Goal: Task Accomplishment & Management: Use online tool/utility

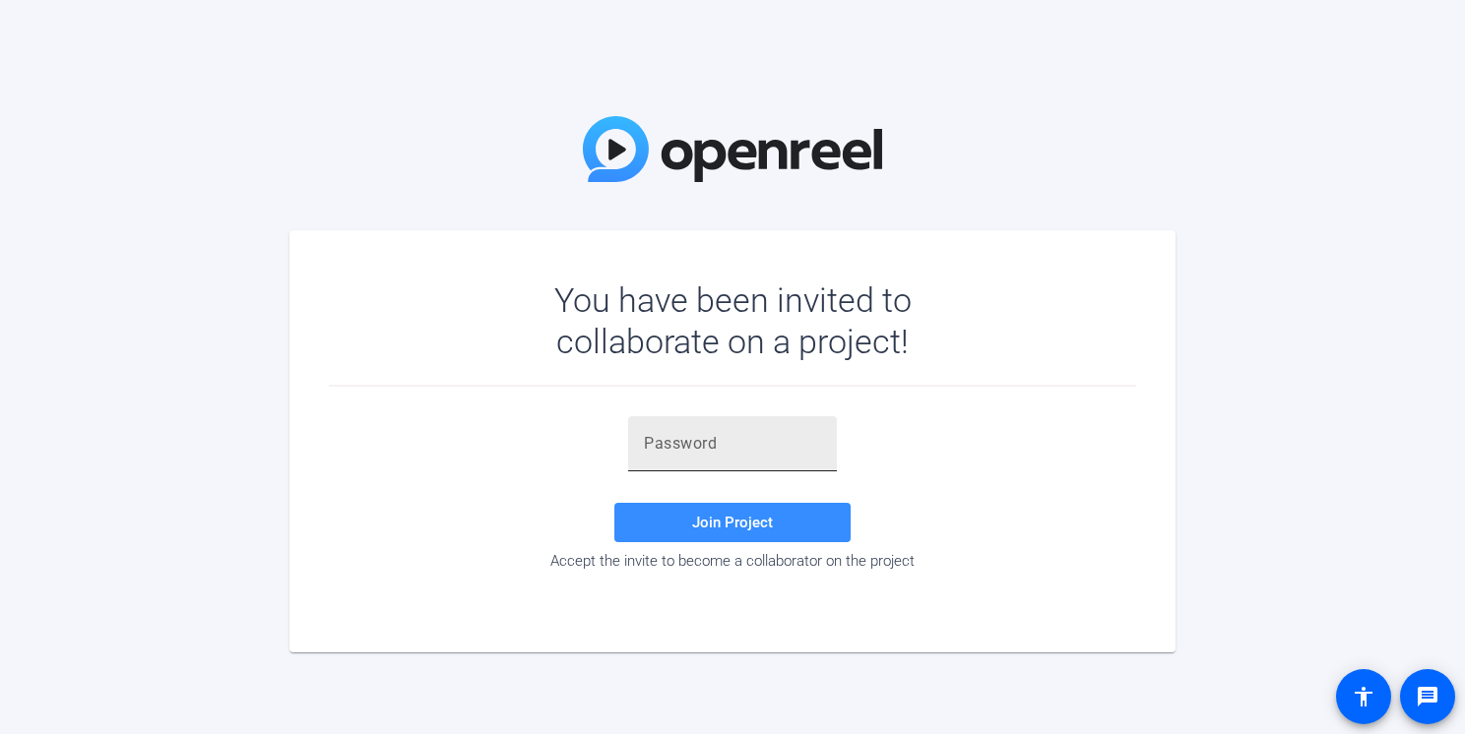
click at [715, 444] on input "text" at bounding box center [732, 444] width 177 height 24
paste input "eCu{{E"
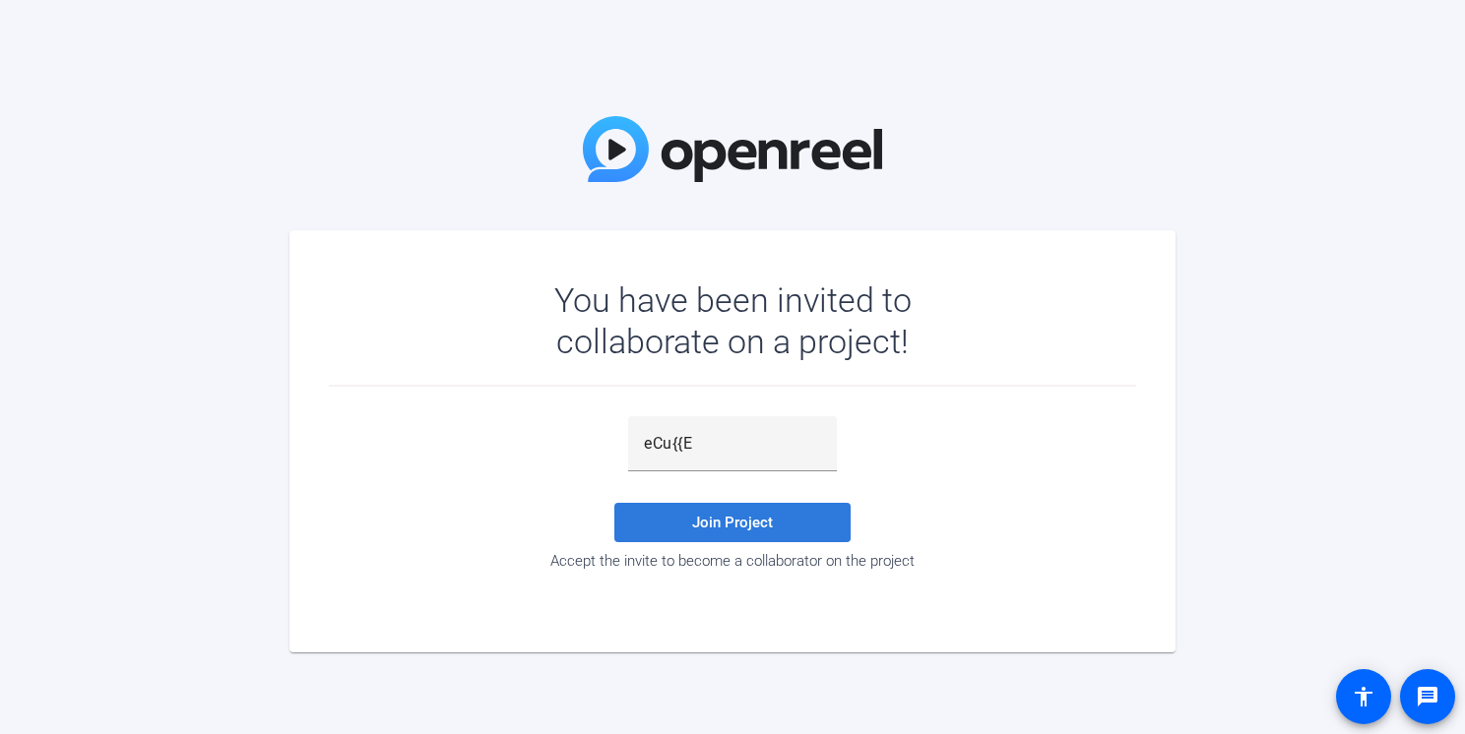
click at [735, 522] on span "Join Project" at bounding box center [732, 523] width 81 height 18
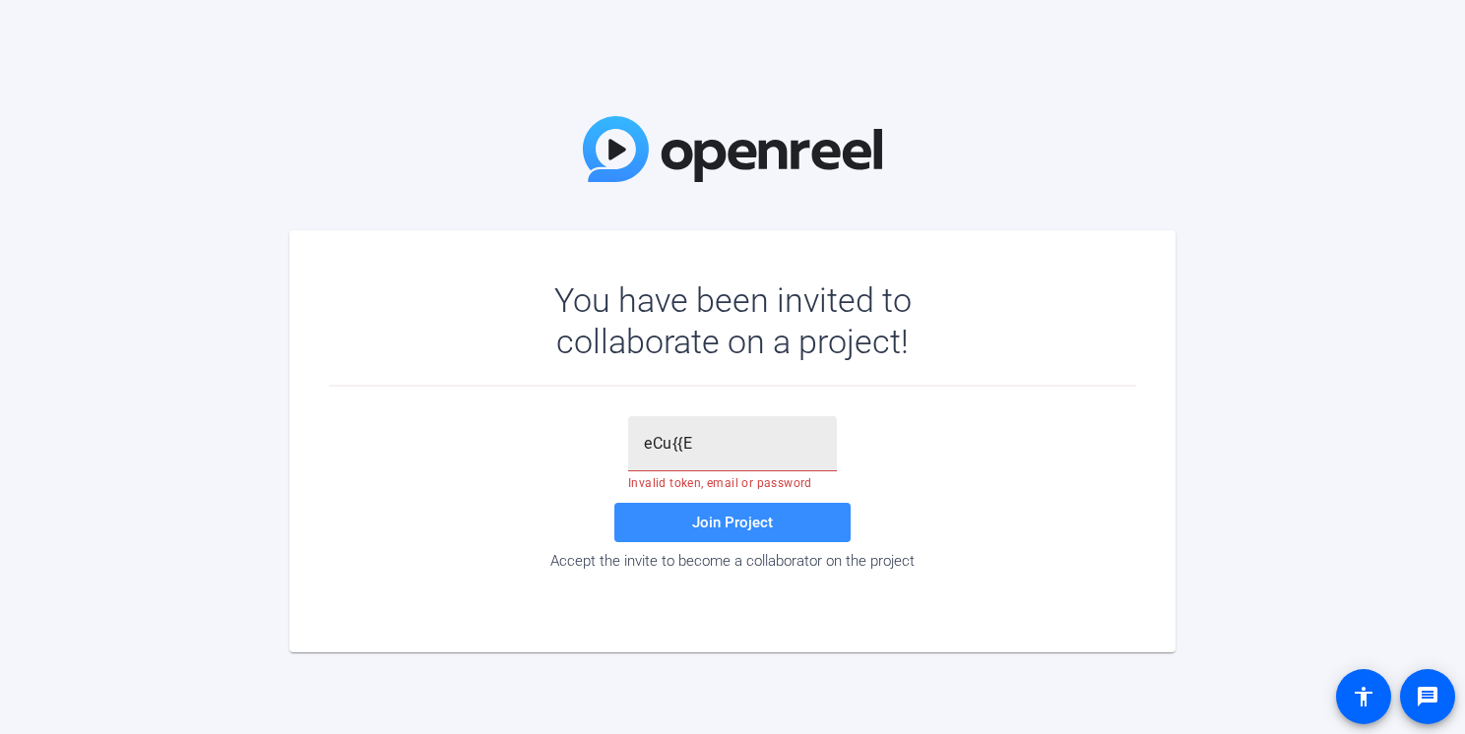
click at [728, 442] on input "eCu{{E" at bounding box center [732, 444] width 177 height 24
type input "eCu{{E"
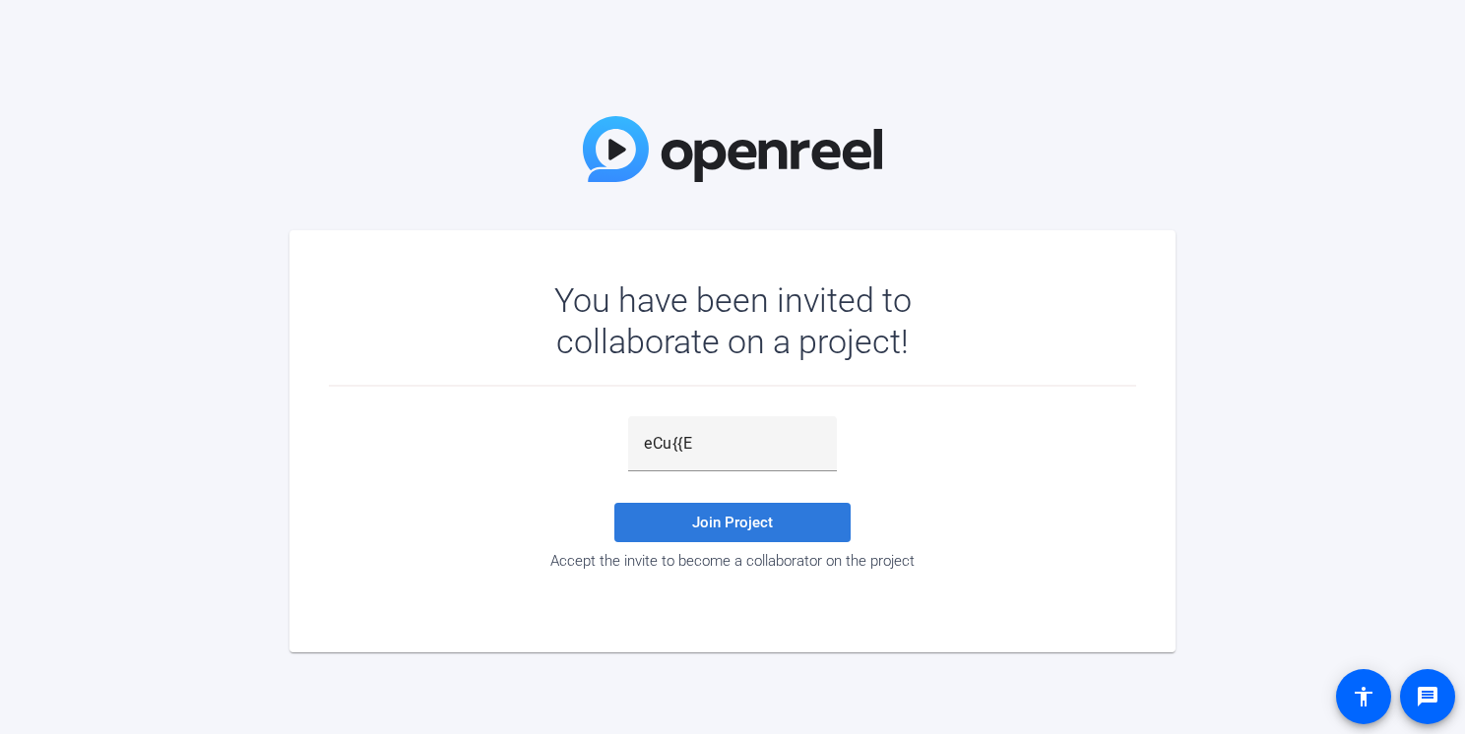
click at [719, 524] on span "Join Project" at bounding box center [732, 523] width 81 height 18
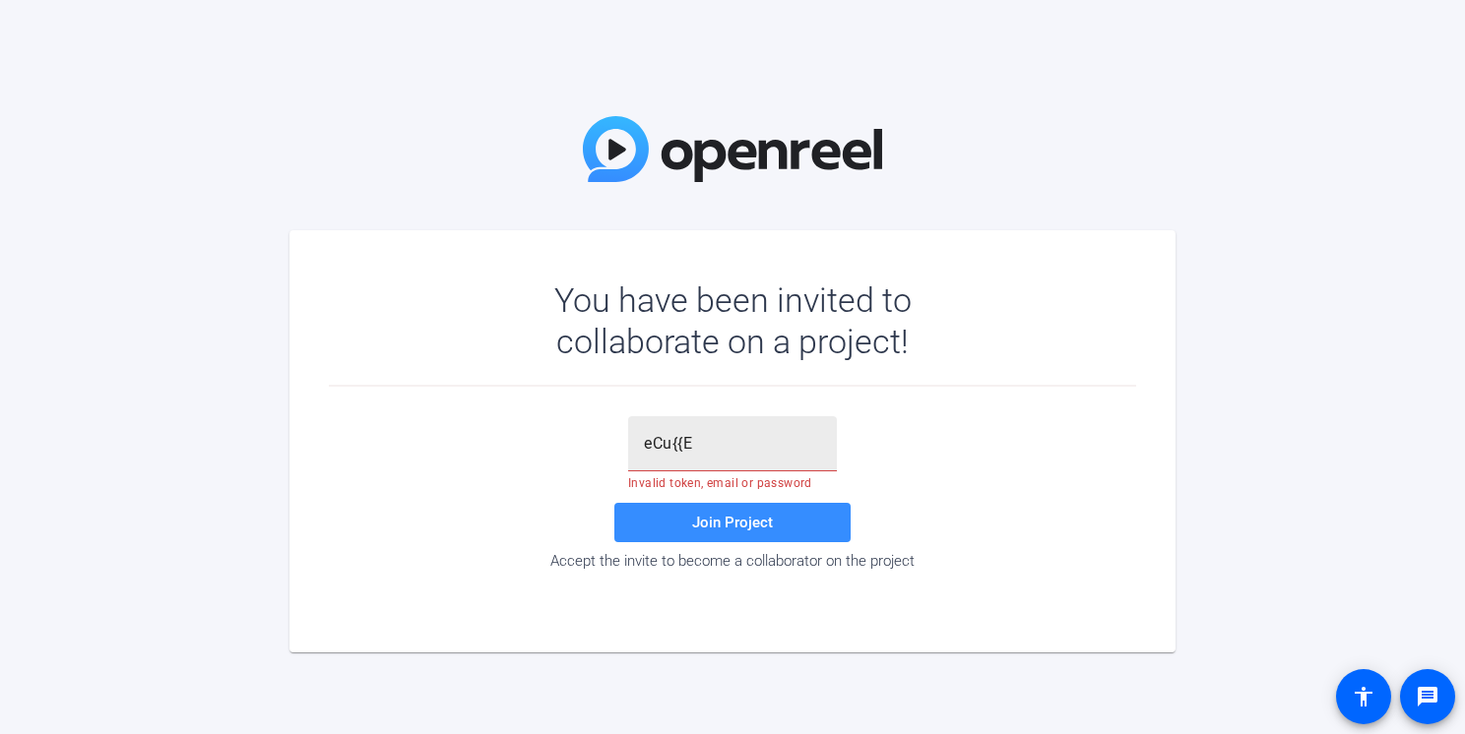
click at [645, 442] on input "eCu{{E" at bounding box center [732, 444] width 177 height 24
click at [717, 448] on input "eCu{{E" at bounding box center [732, 444] width 177 height 24
click at [708, 504] on span at bounding box center [732, 522] width 236 height 47
click at [743, 432] on input "text" at bounding box center [732, 444] width 177 height 24
paste input "eCu{{E"
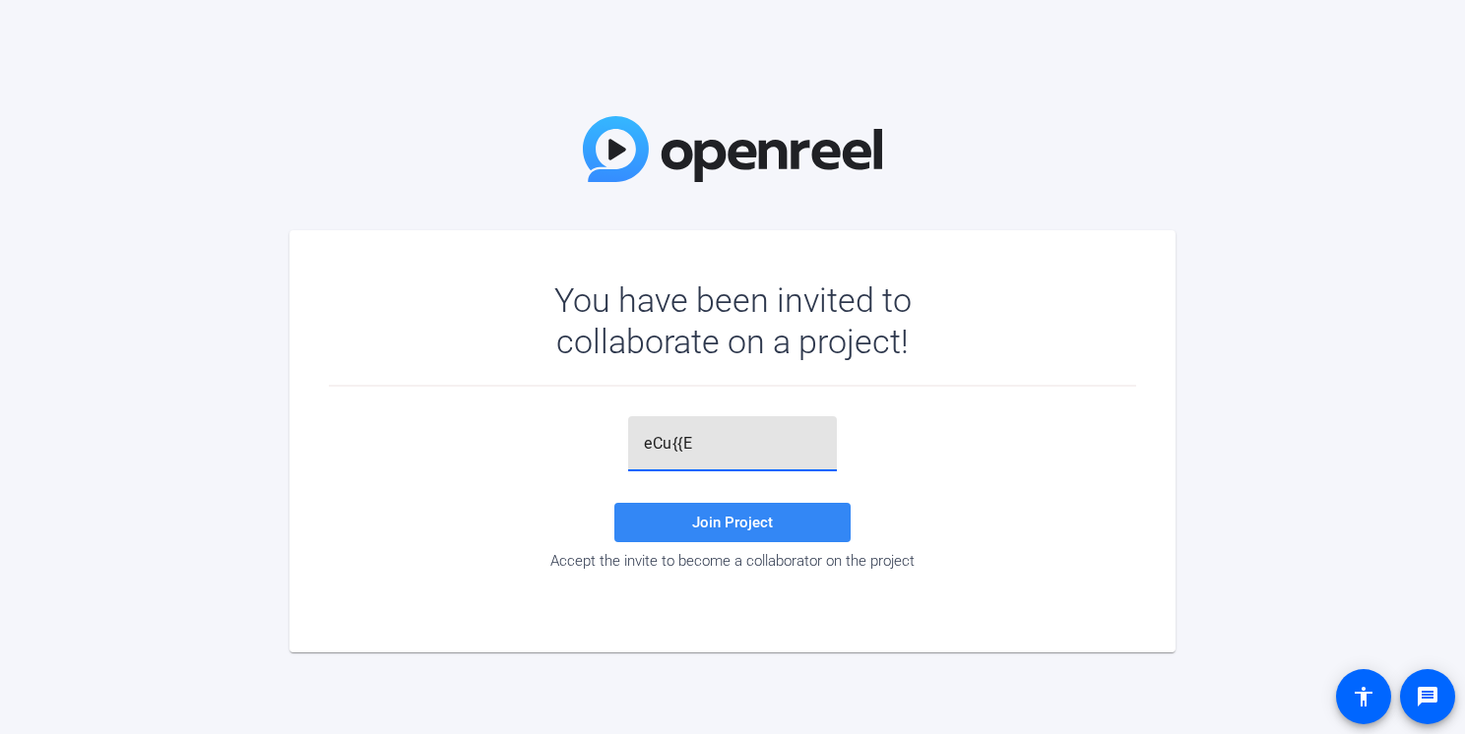
type input "eCu{{E"
click at [758, 510] on span at bounding box center [732, 522] width 236 height 47
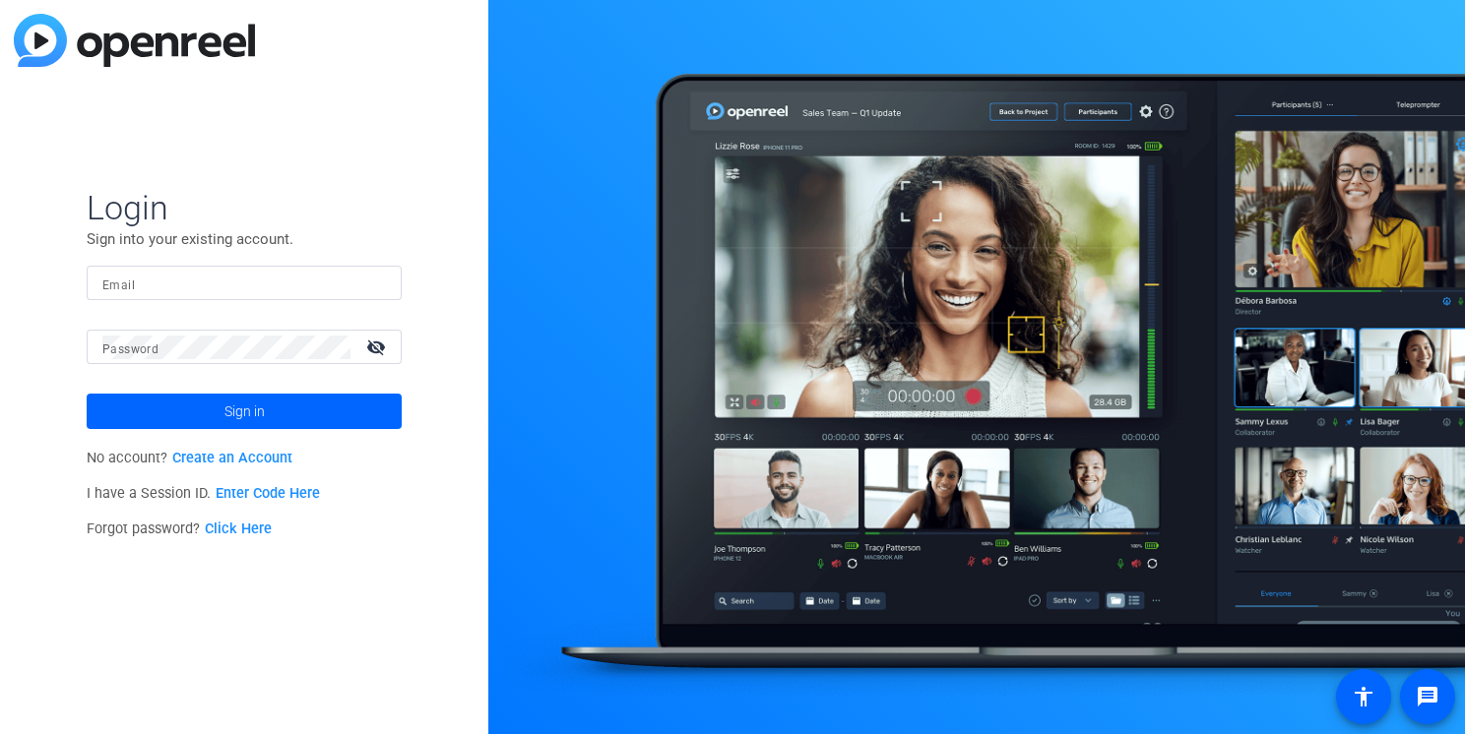
click at [130, 286] on mat-label "Email" at bounding box center [118, 286] width 32 height 14
click at [130, 286] on input "Email" at bounding box center [244, 284] width 284 height 24
type input "[PERSON_NAME]"
click at [286, 494] on link "Enter Code Here" at bounding box center [268, 493] width 104 height 17
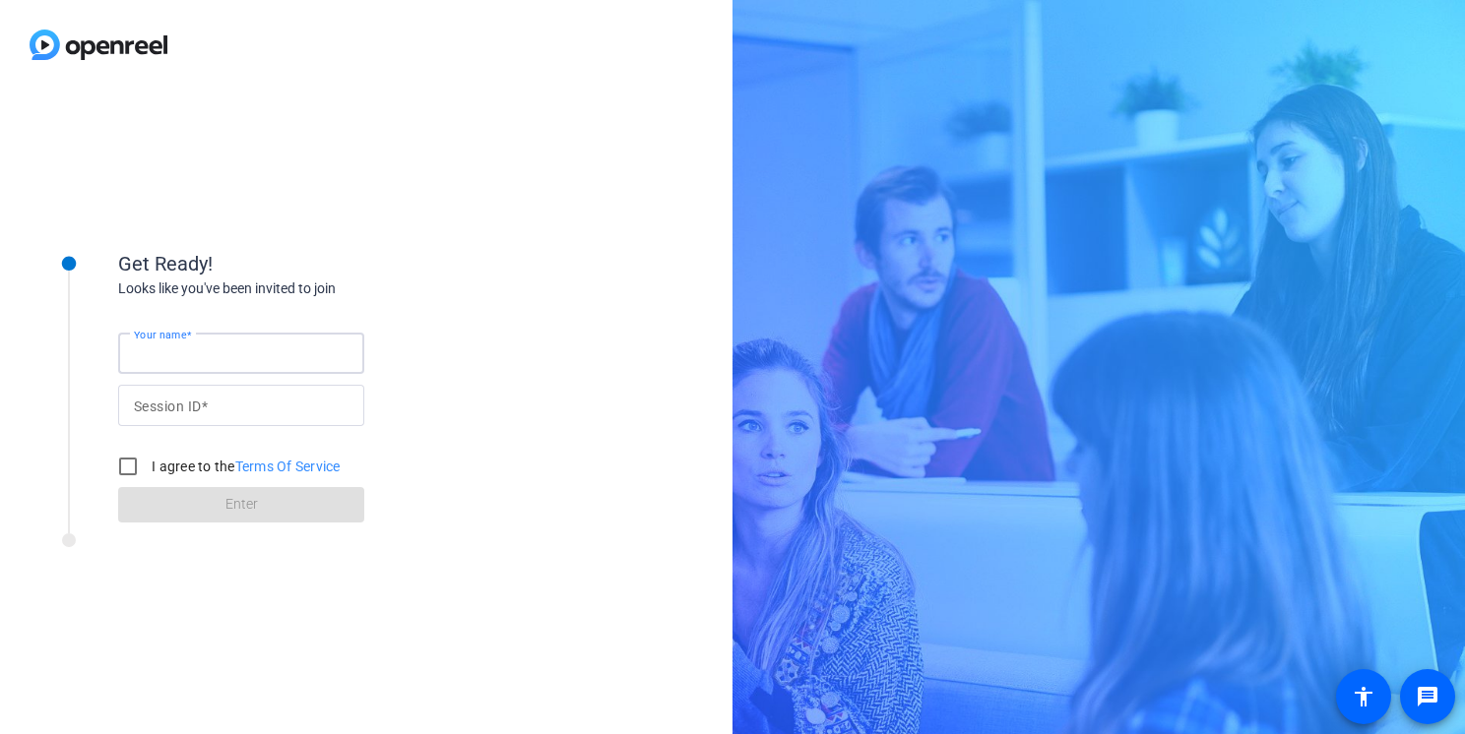
click at [217, 359] on input "Your name" at bounding box center [241, 354] width 215 height 24
type input "[PERSON_NAME]"
click at [213, 404] on input "Session ID" at bounding box center [241, 406] width 215 height 24
paste input "EJpT"
type input "EJpT"
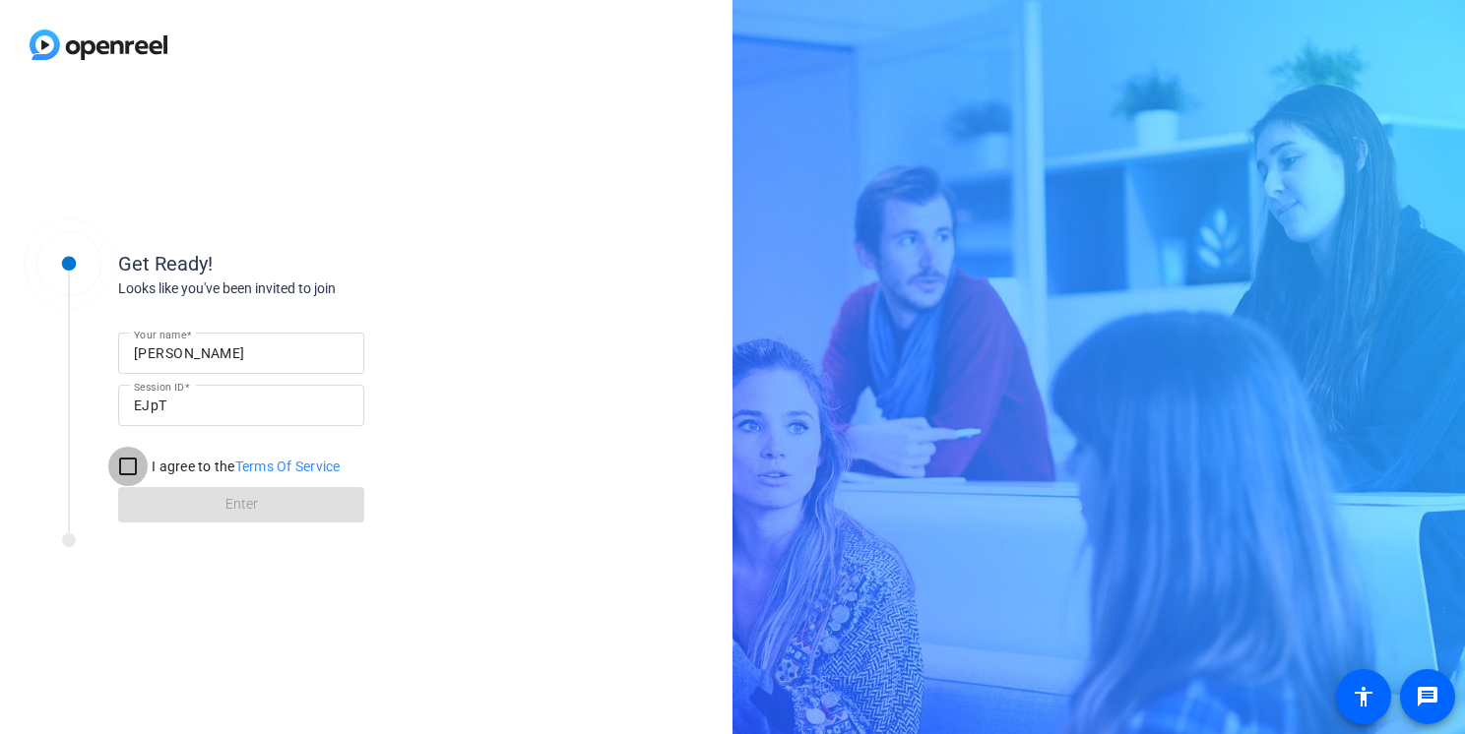
click at [128, 465] on input "I agree to the Terms Of Service" at bounding box center [127, 466] width 39 height 39
checkbox input "true"
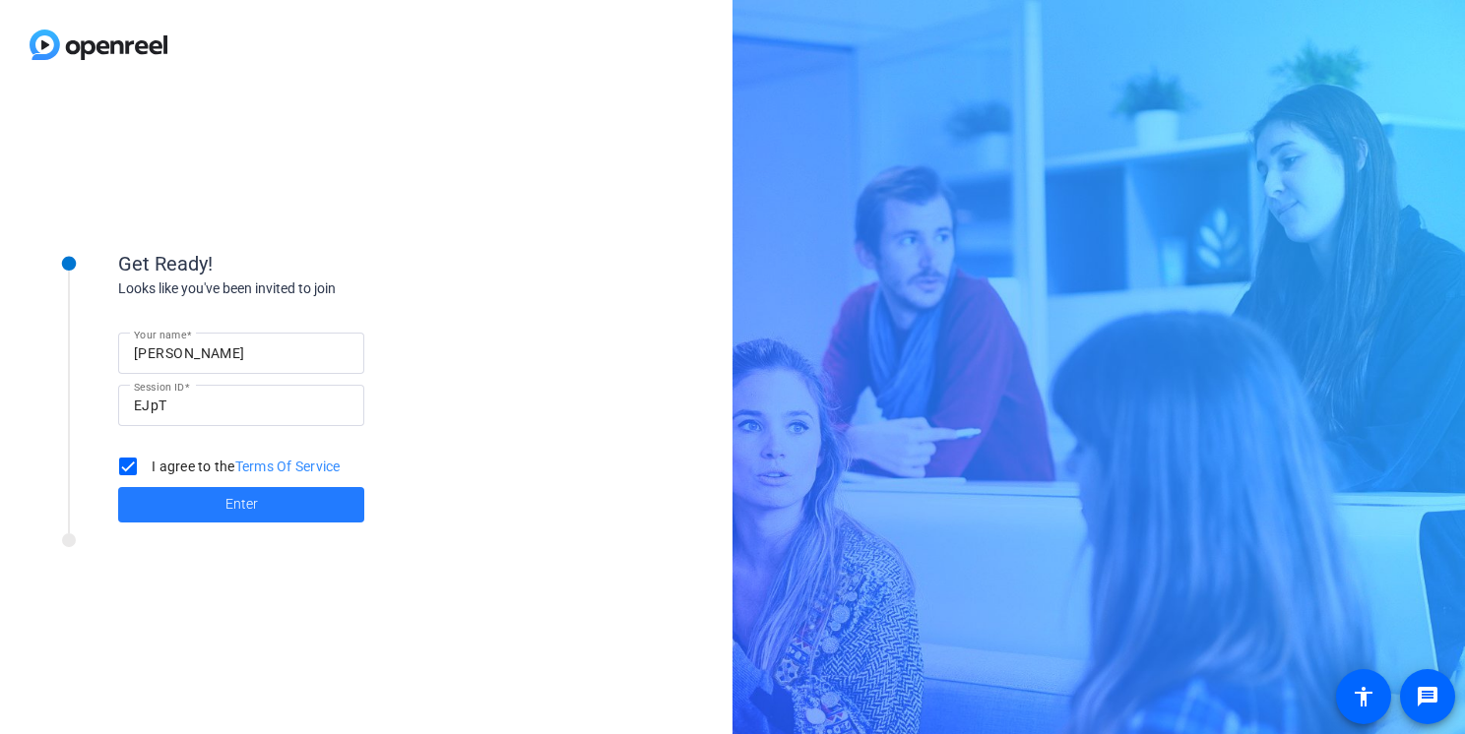
click at [238, 511] on span "Enter" at bounding box center [241, 504] width 32 height 21
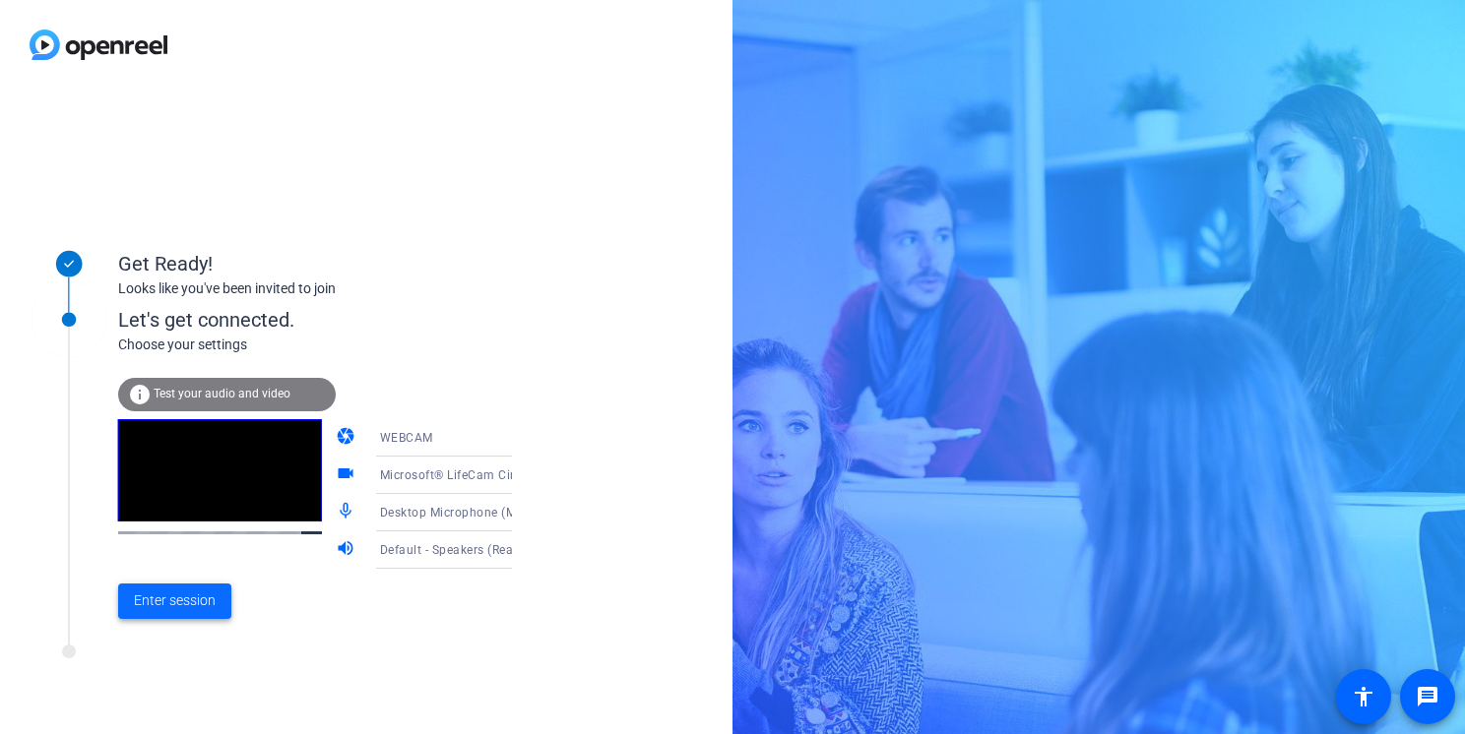
click at [169, 616] on span at bounding box center [174, 601] width 113 height 47
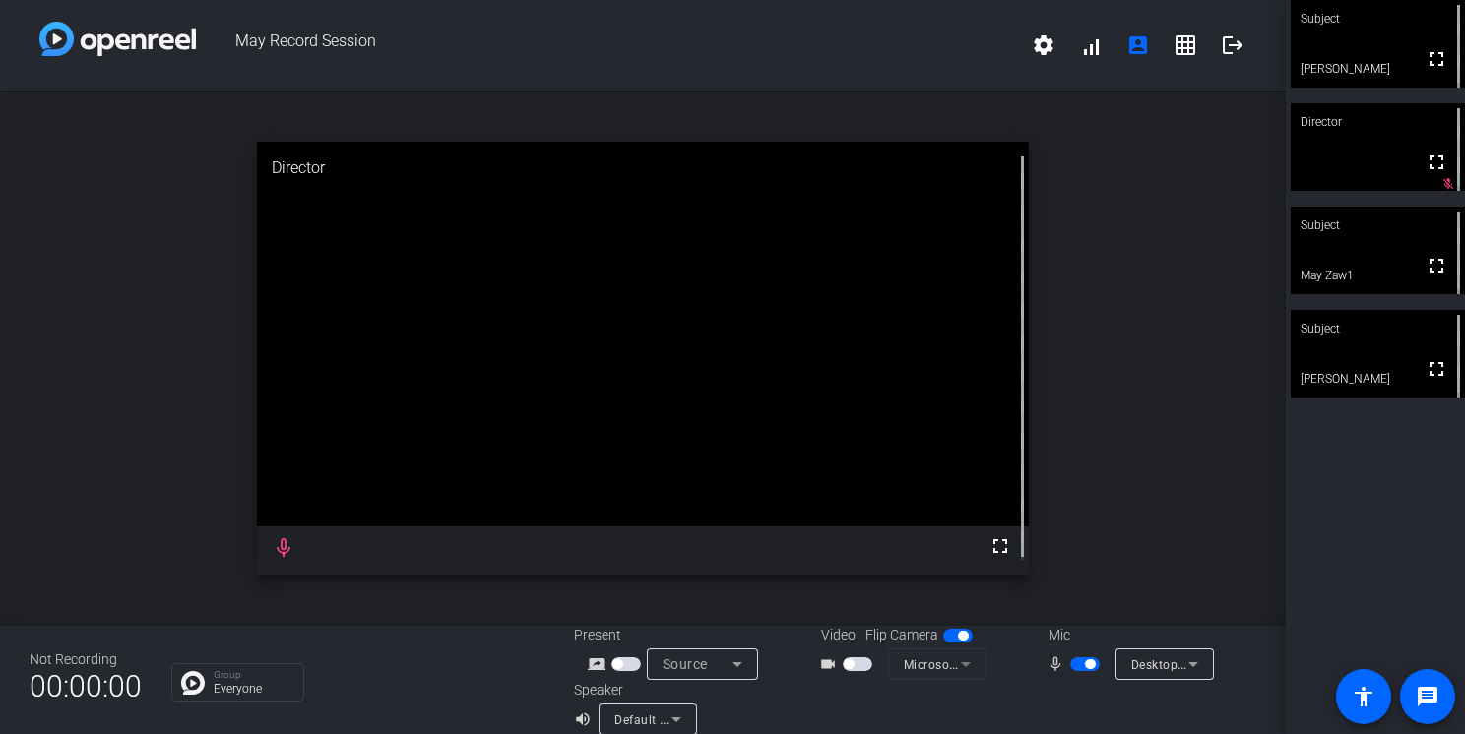
click at [673, 723] on icon at bounding box center [676, 720] width 24 height 24
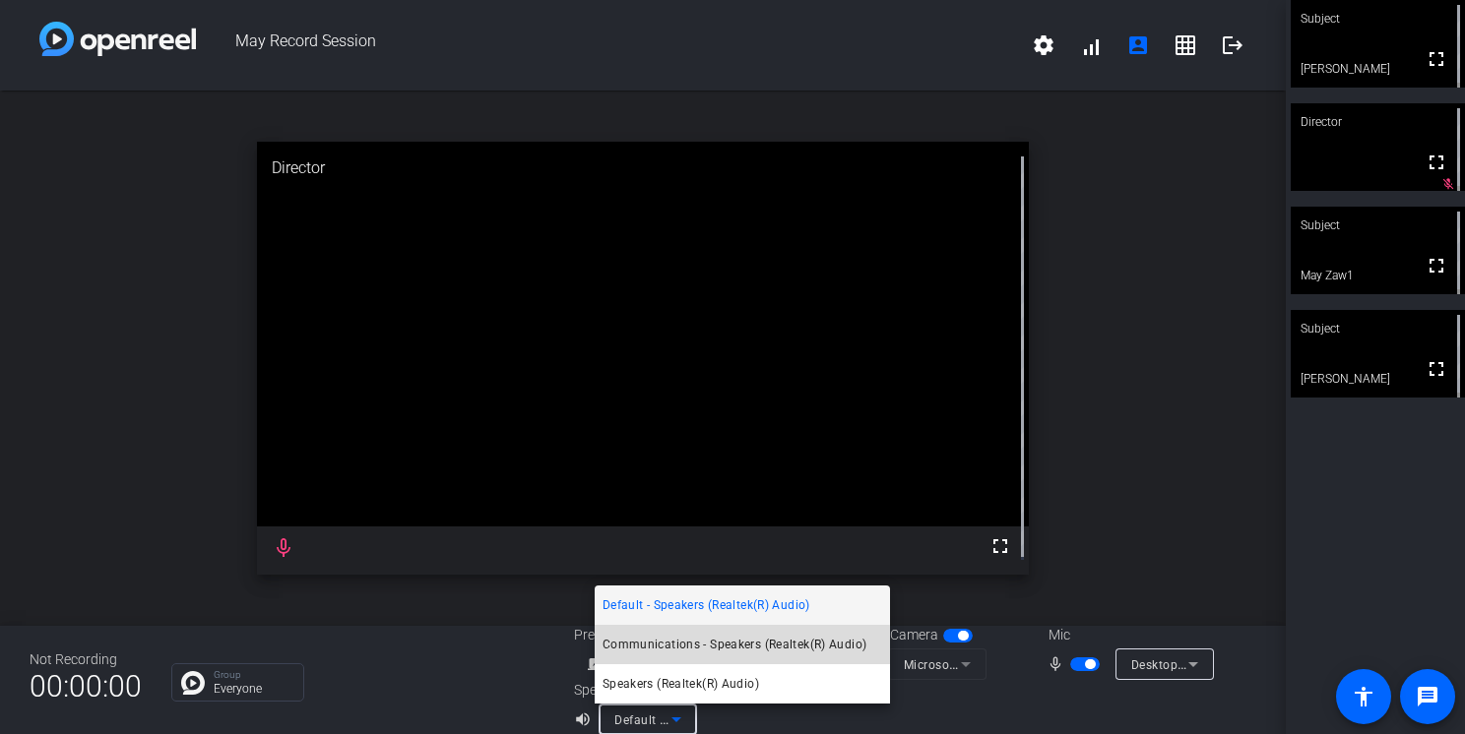
click at [677, 648] on span "Communications - Speakers (Realtek(R) Audio)" at bounding box center [734, 645] width 265 height 24
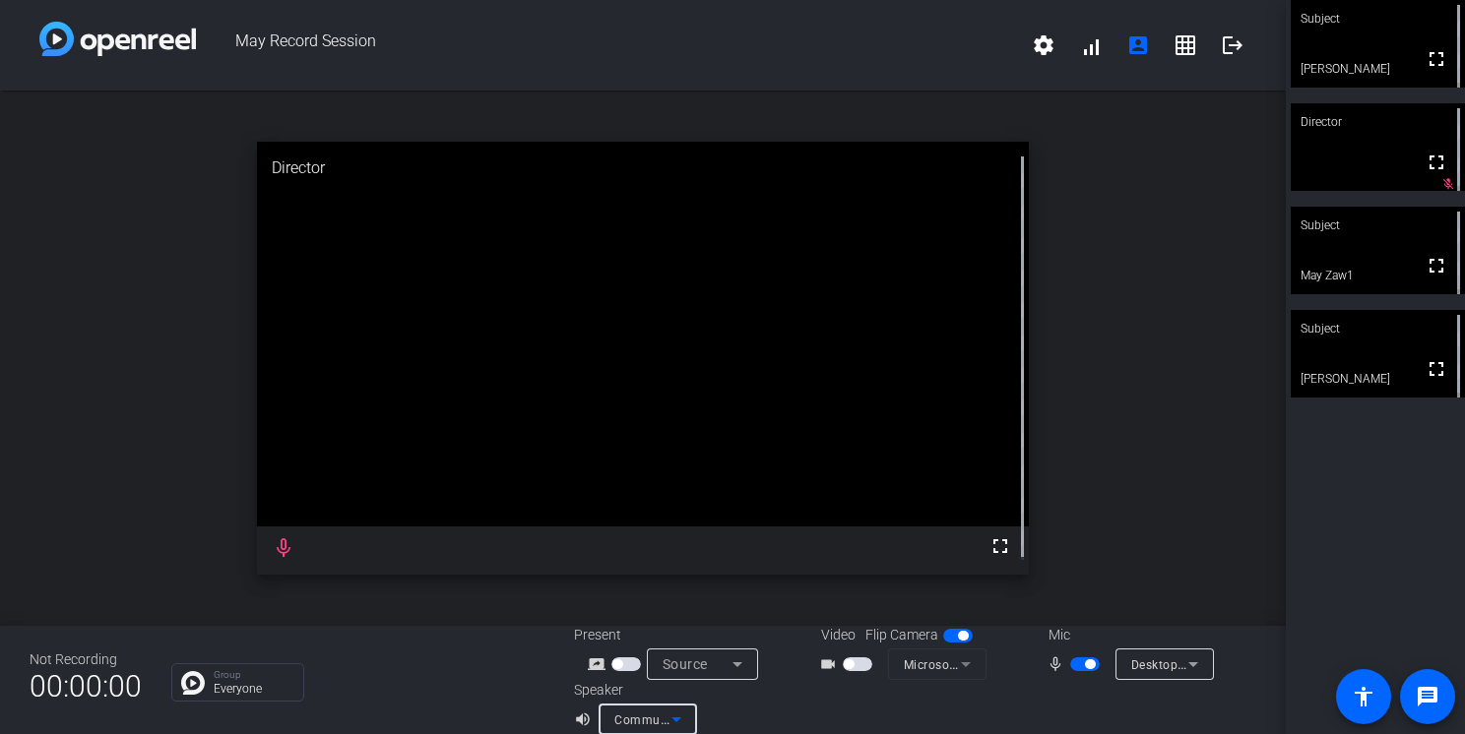
click at [675, 721] on icon at bounding box center [676, 720] width 24 height 24
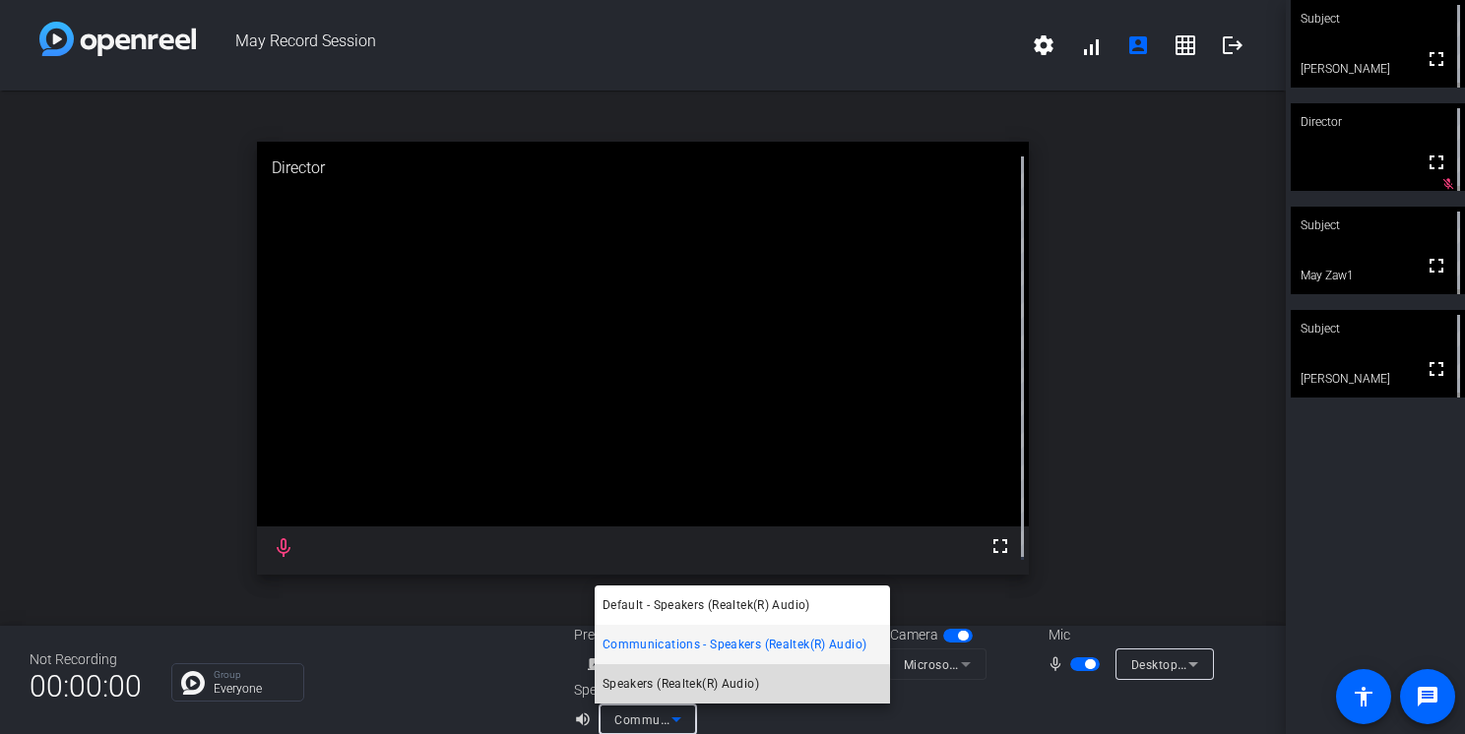
click at [672, 691] on span "Speakers (Realtek(R) Audio)" at bounding box center [680, 684] width 157 height 24
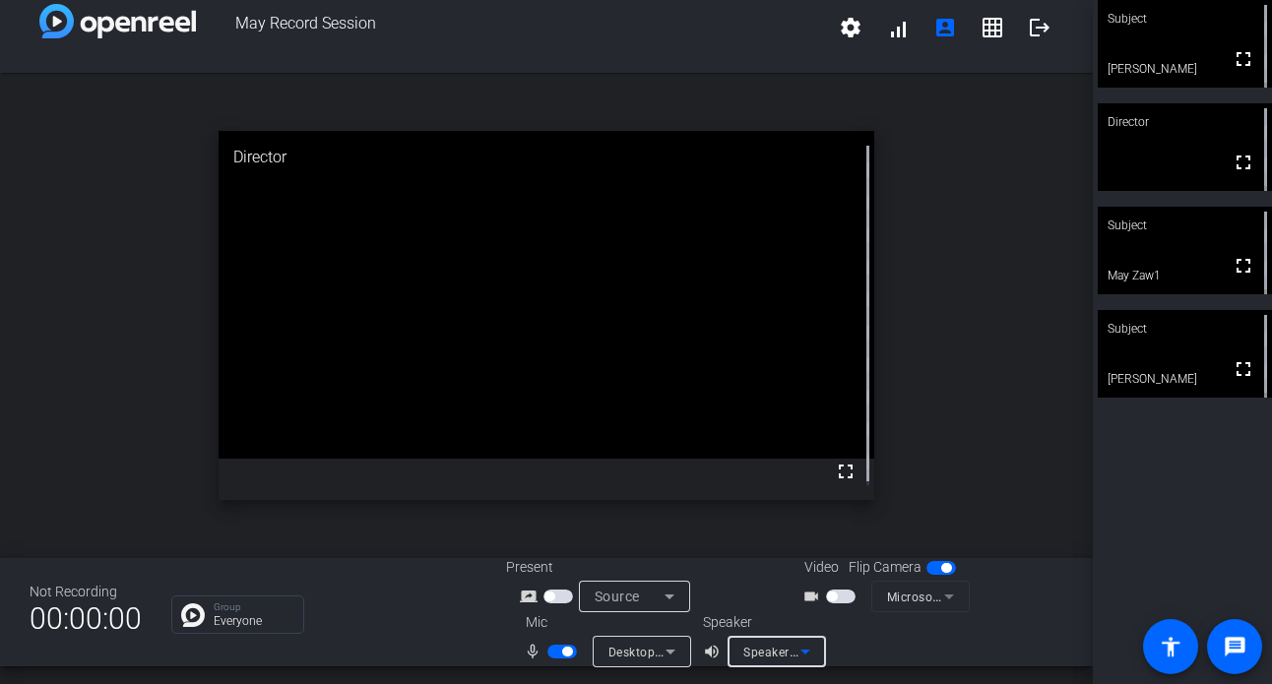
scroll to position [23, 0]
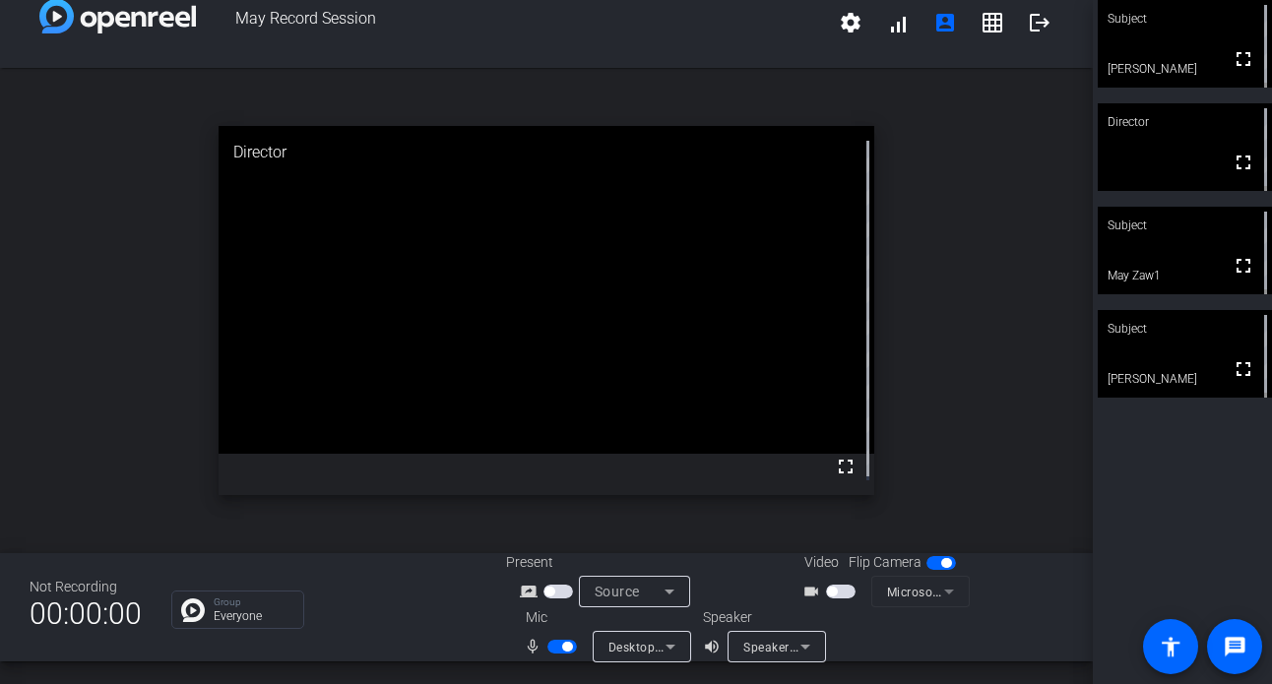
click at [997, 475] on div "open_in_new Director fullscreen" at bounding box center [546, 310] width 1093 height 485
click at [670, 594] on icon at bounding box center [670, 592] width 24 height 24
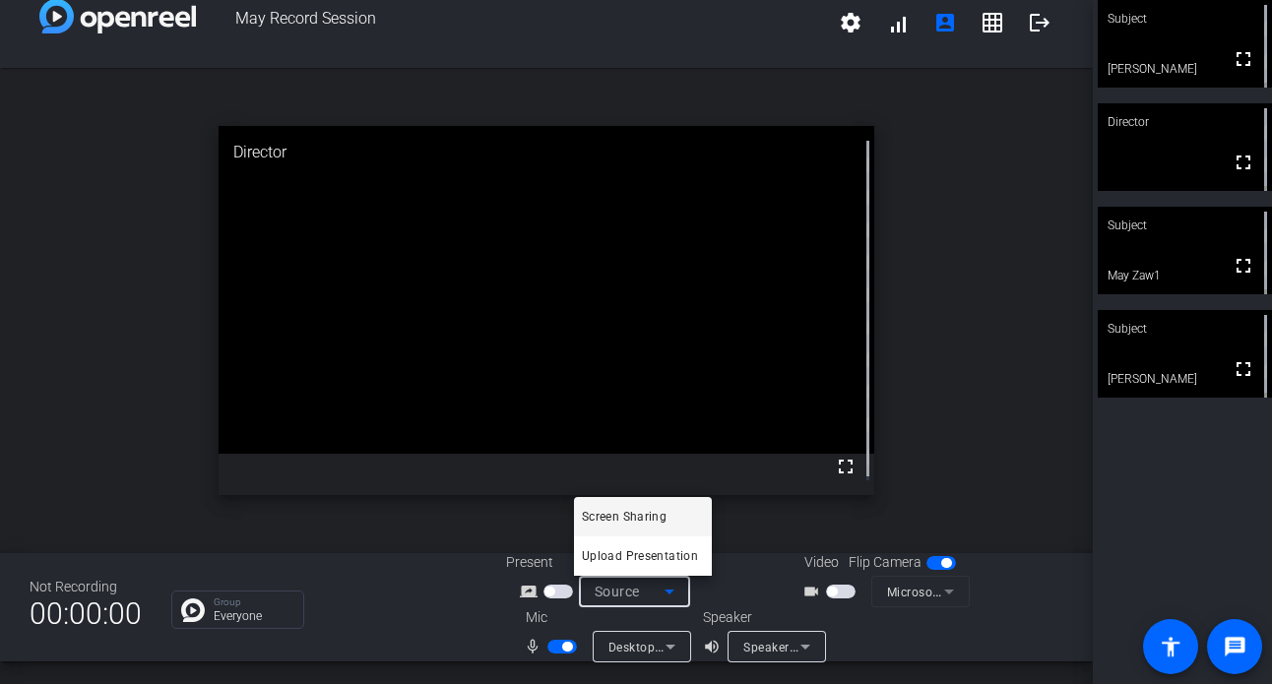
click at [670, 594] on div at bounding box center [636, 342] width 1272 height 684
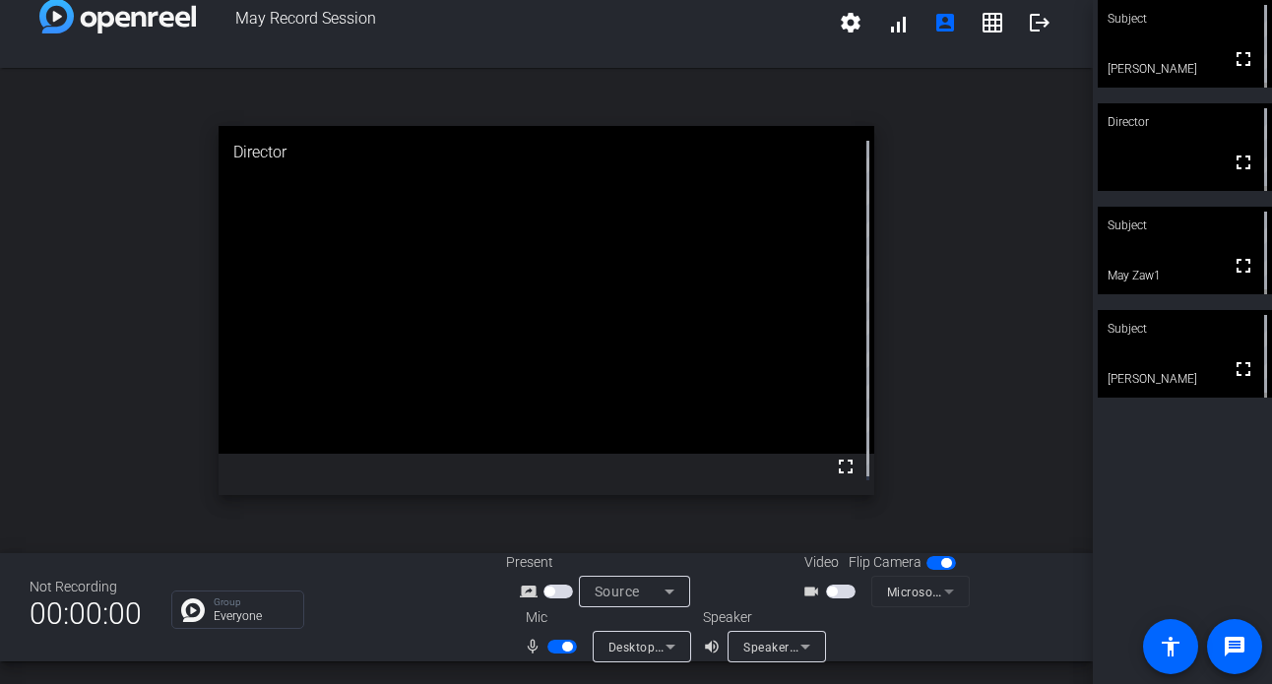
click at [828, 594] on span "button" at bounding box center [832, 592] width 10 height 10
click at [795, 649] on icon at bounding box center [805, 647] width 24 height 24
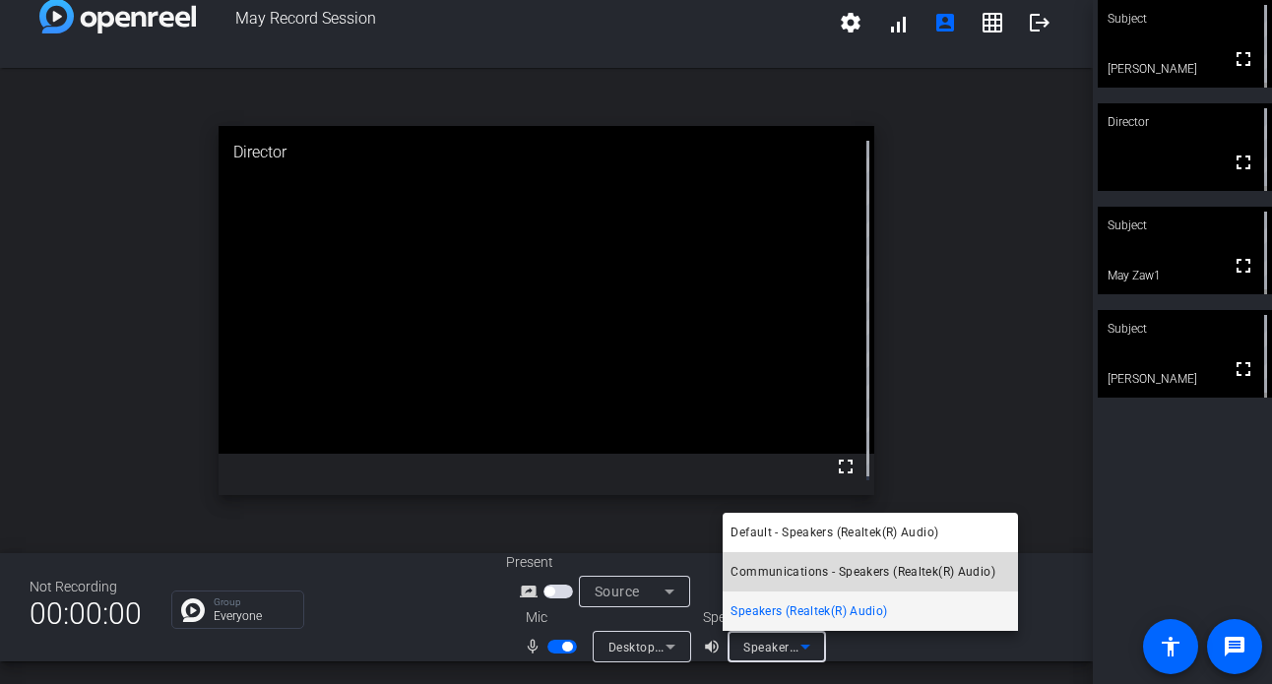
click at [819, 566] on span "Communications - Speakers (Realtek(R) Audio)" at bounding box center [862, 572] width 265 height 24
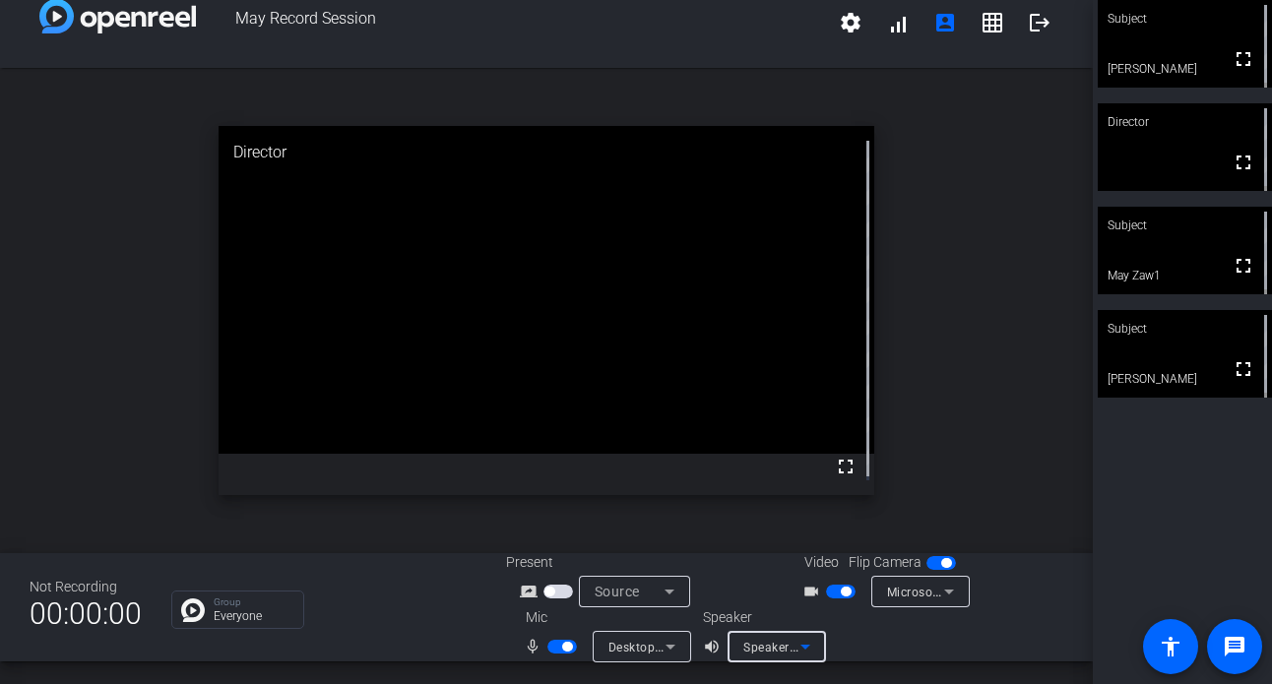
click at [807, 645] on icon at bounding box center [805, 647] width 24 height 24
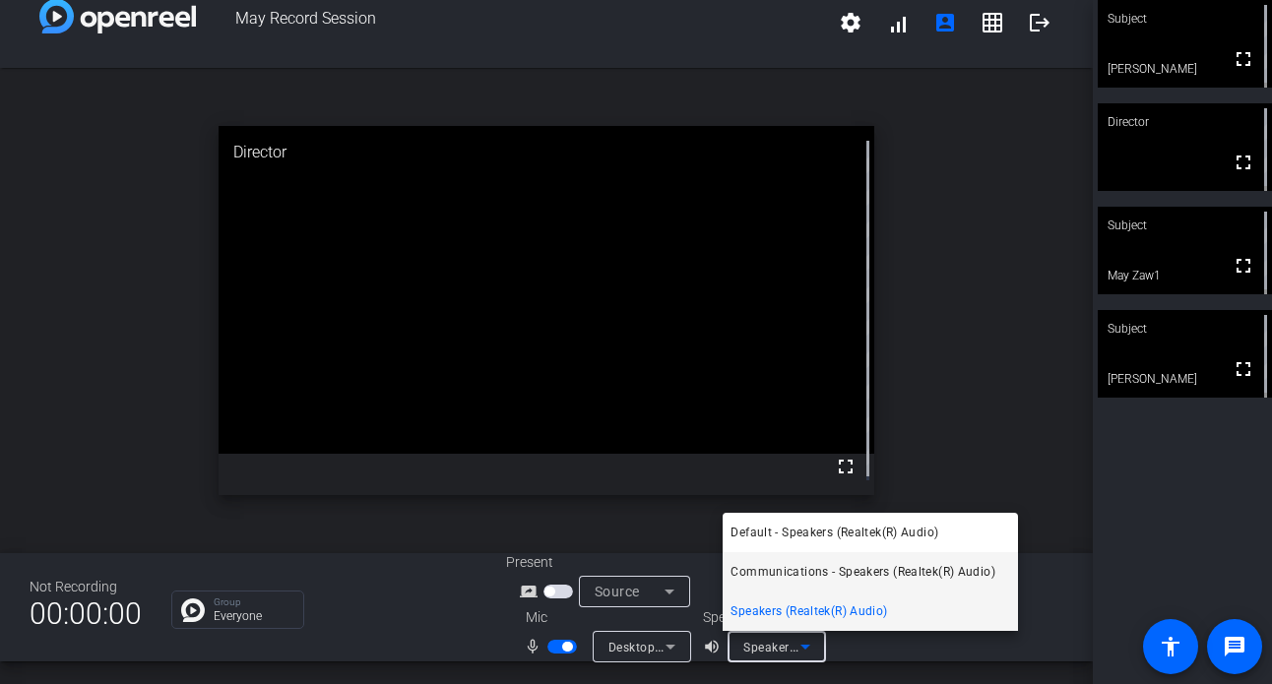
click at [815, 566] on span "Communications - Speakers (Realtek(R) Audio)" at bounding box center [862, 572] width 265 height 24
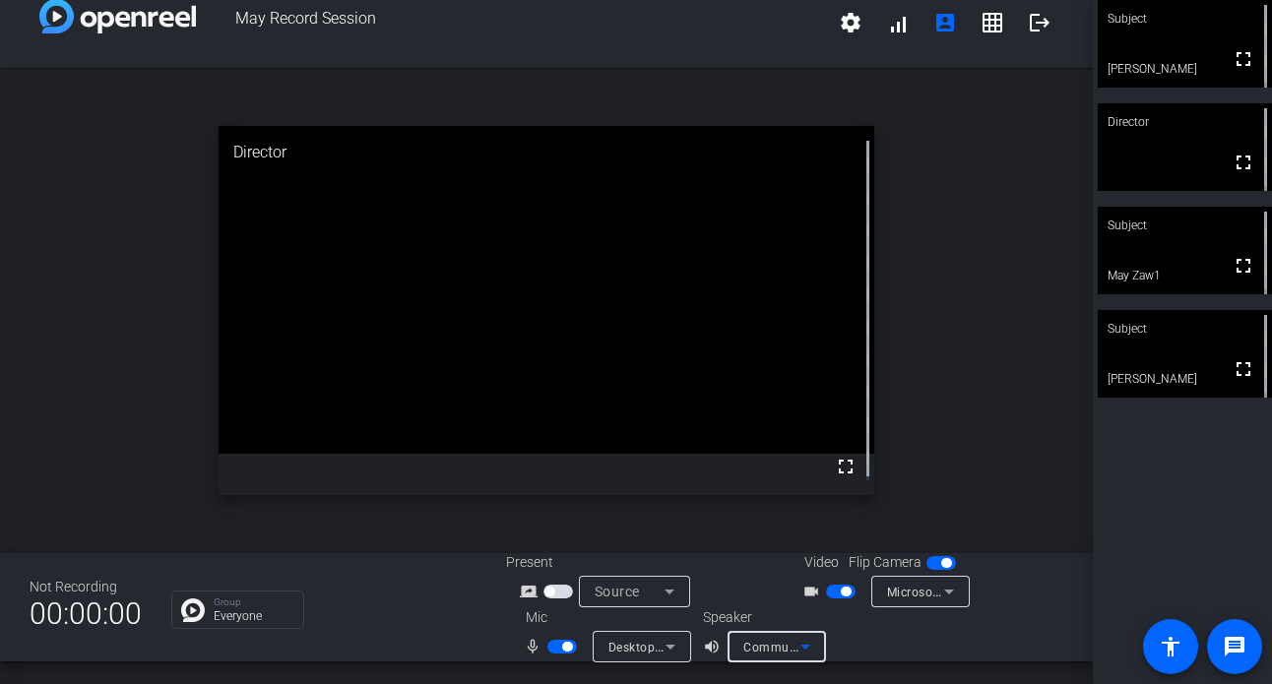
click at [661, 645] on icon at bounding box center [671, 647] width 24 height 24
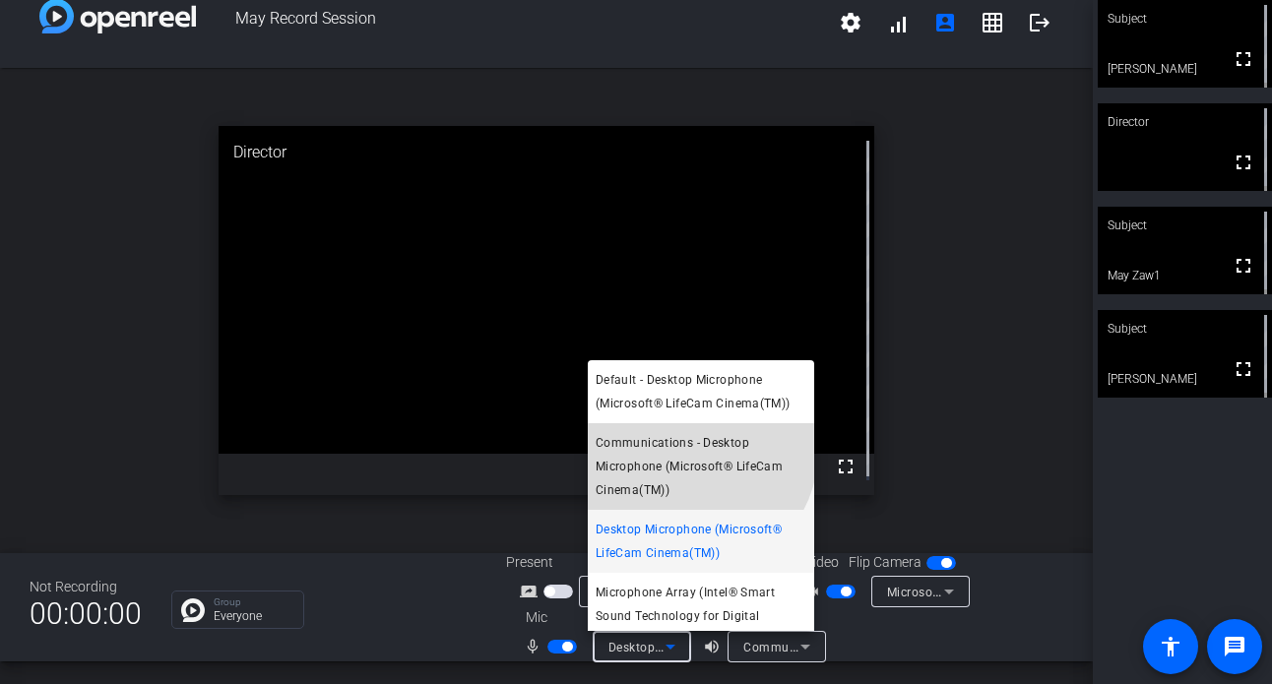
click at [694, 452] on span "Communications - Desktop Microphone (Microsoft® LifeCam Cinema(TM))" at bounding box center [701, 466] width 211 height 71
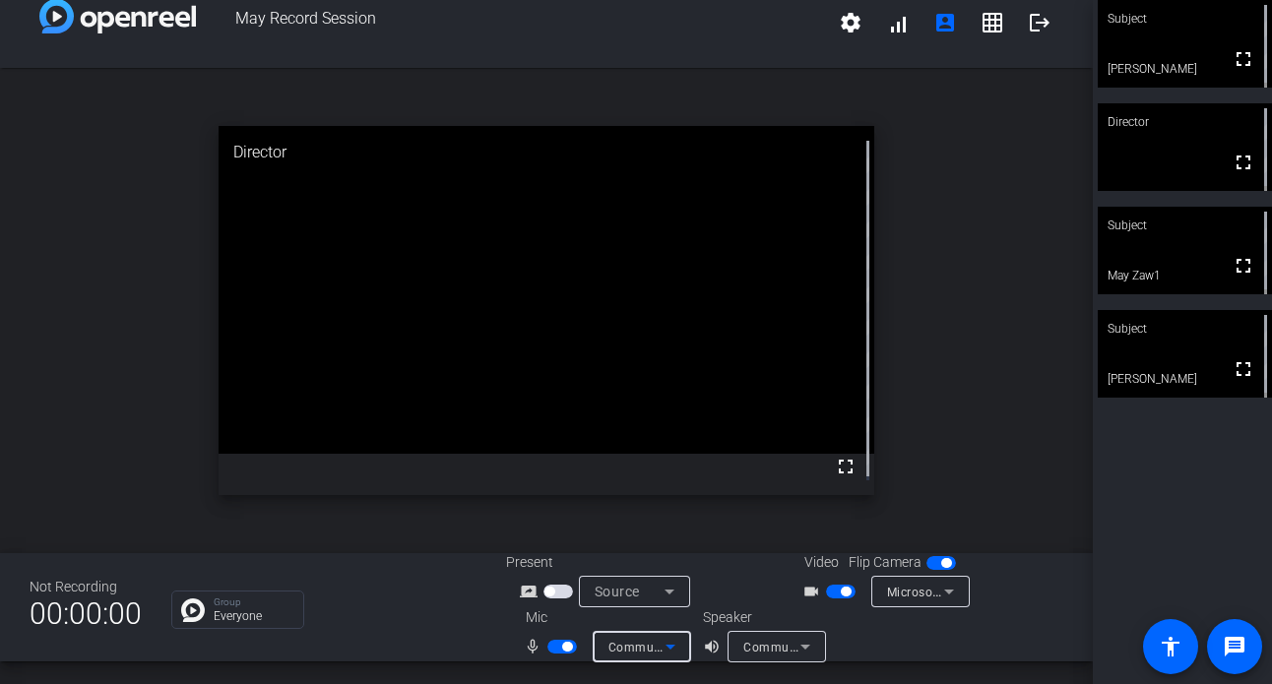
click at [668, 648] on icon at bounding box center [671, 647] width 24 height 24
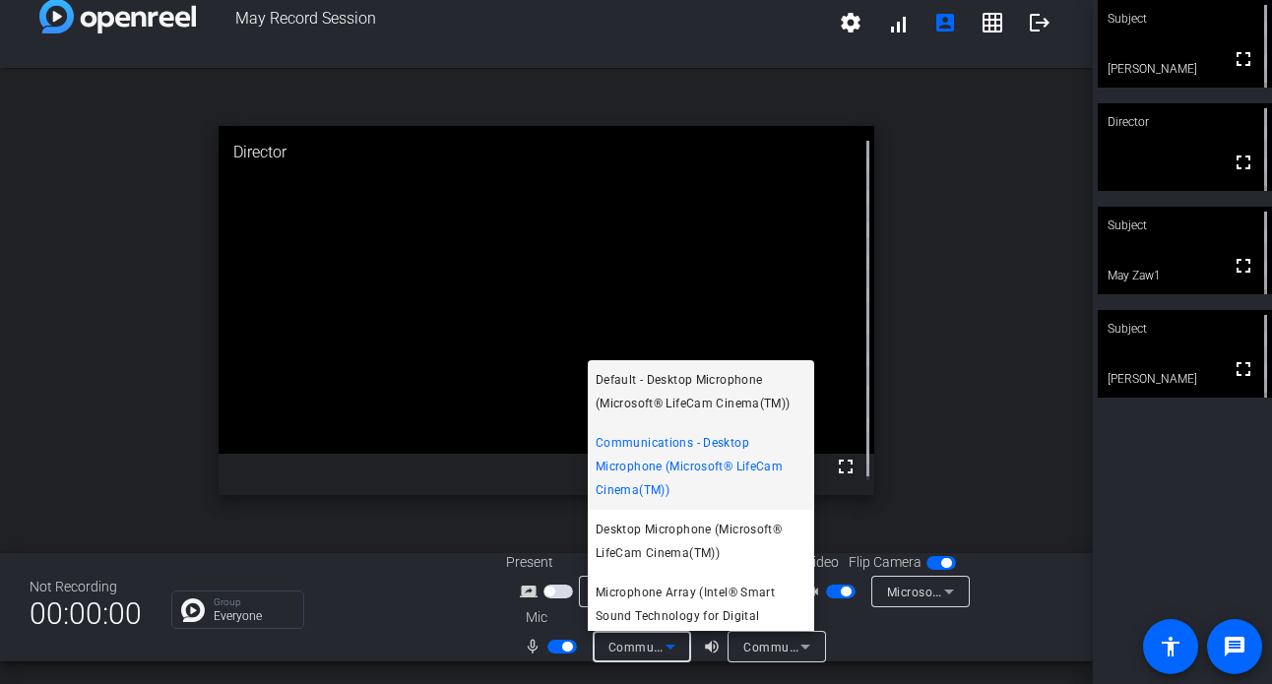
click at [709, 392] on span "Default - Desktop Microphone (Microsoft® LifeCam Cinema(TM))" at bounding box center [701, 391] width 211 height 47
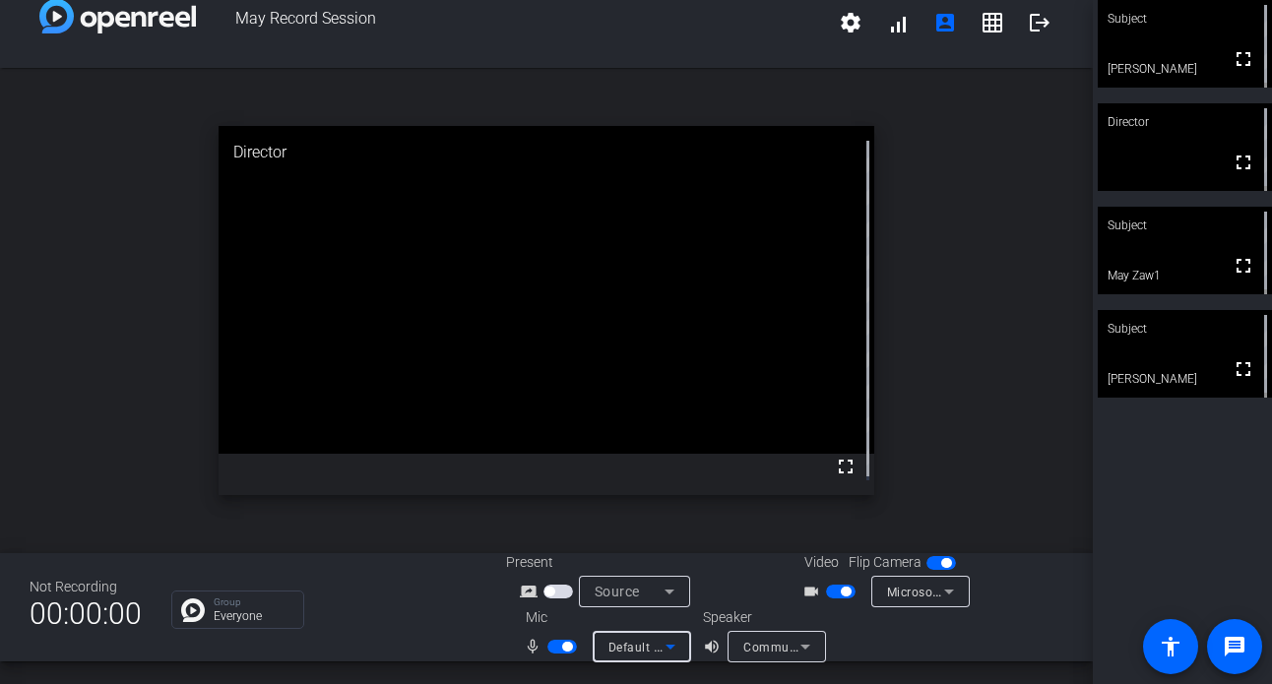
click at [667, 642] on icon at bounding box center [671, 647] width 24 height 24
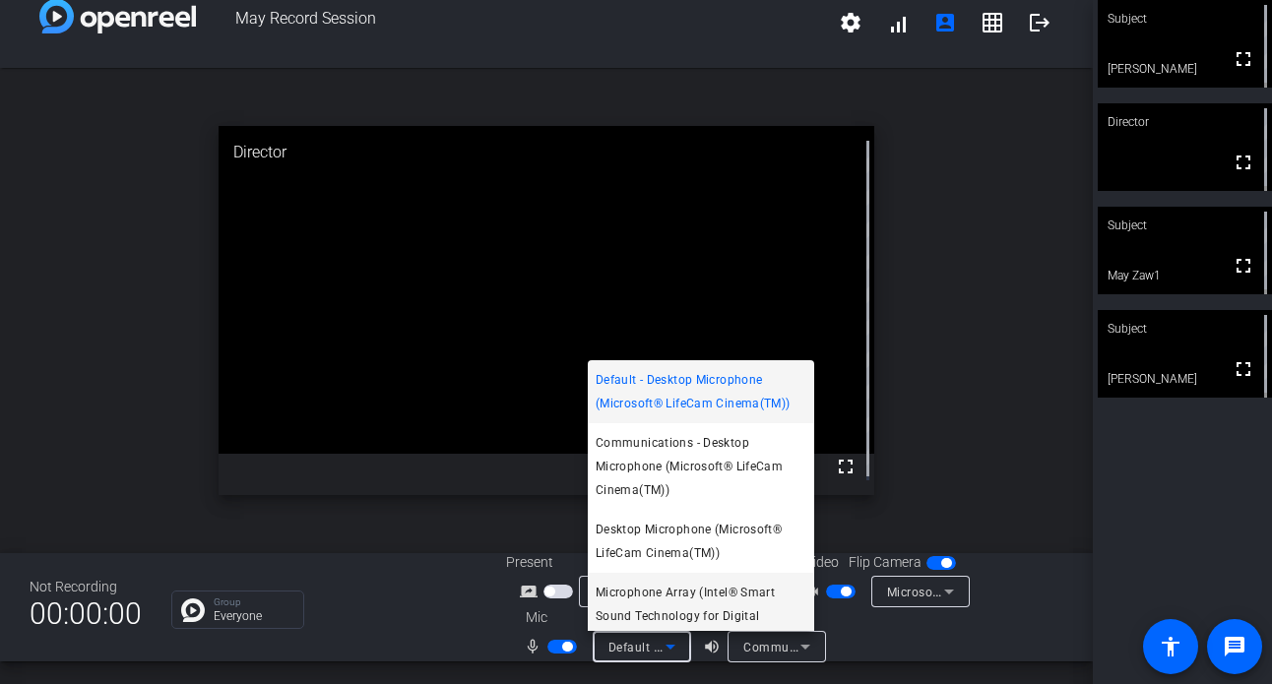
click at [681, 598] on span "Microphone Array (Intel® Smart Sound Technology for Digital Microphones)" at bounding box center [701, 616] width 211 height 71
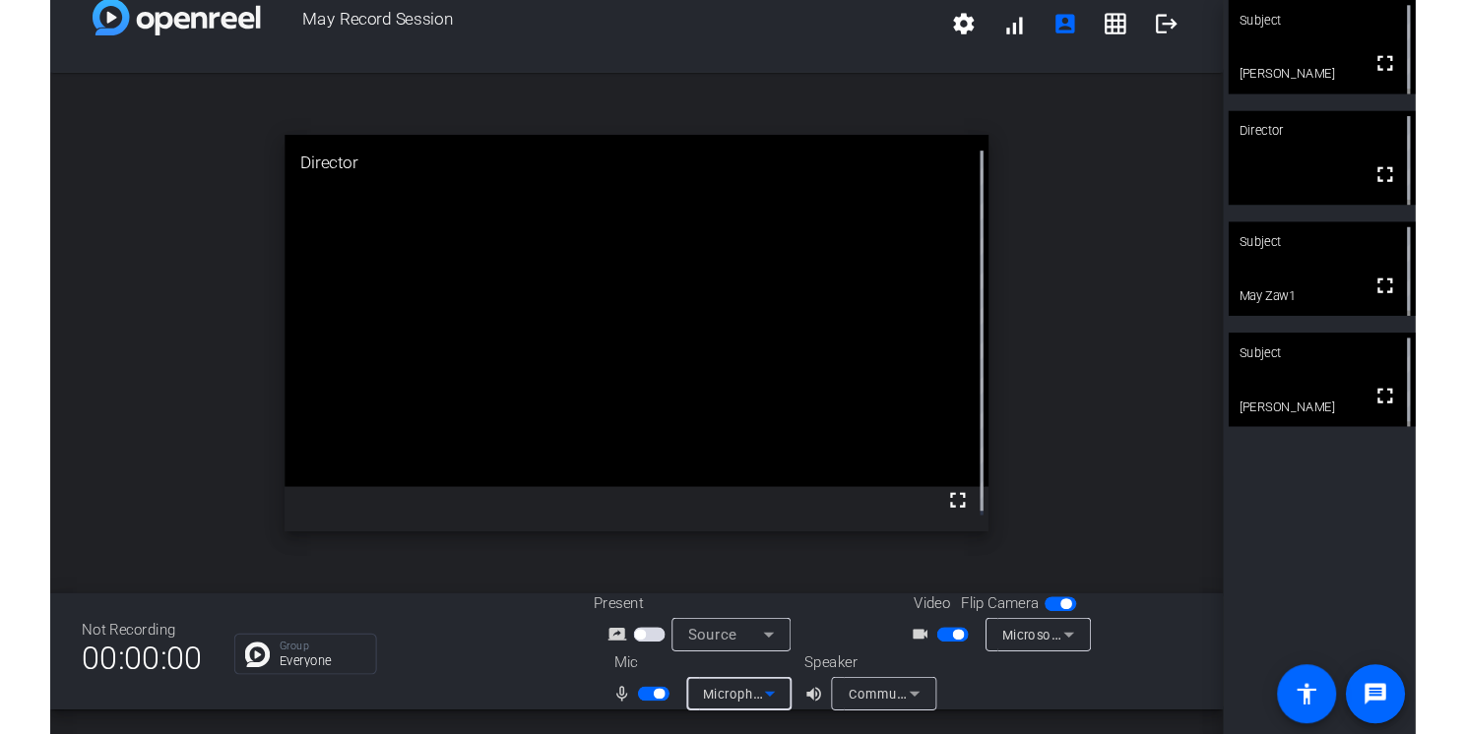
scroll to position [28, 0]
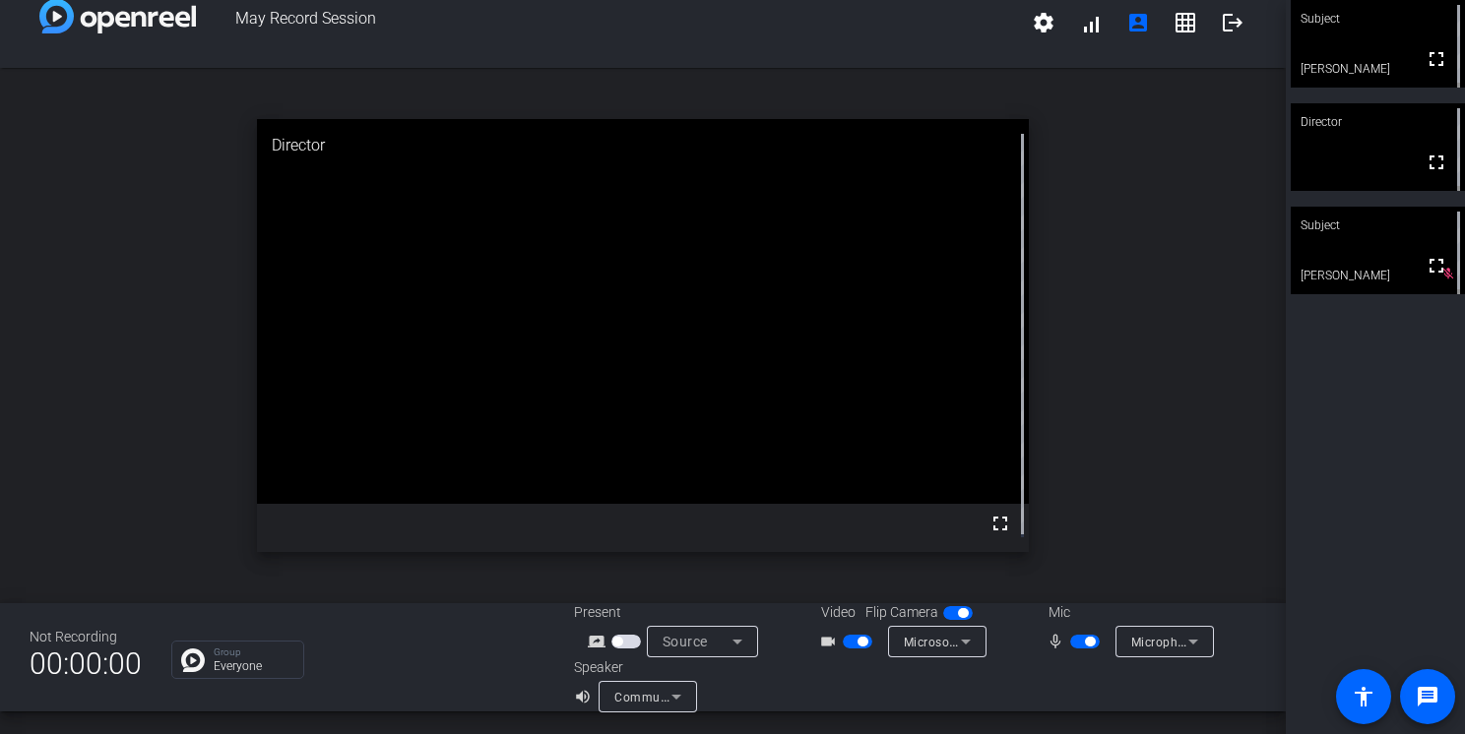
click at [958, 615] on span "button" at bounding box center [963, 613] width 10 height 10
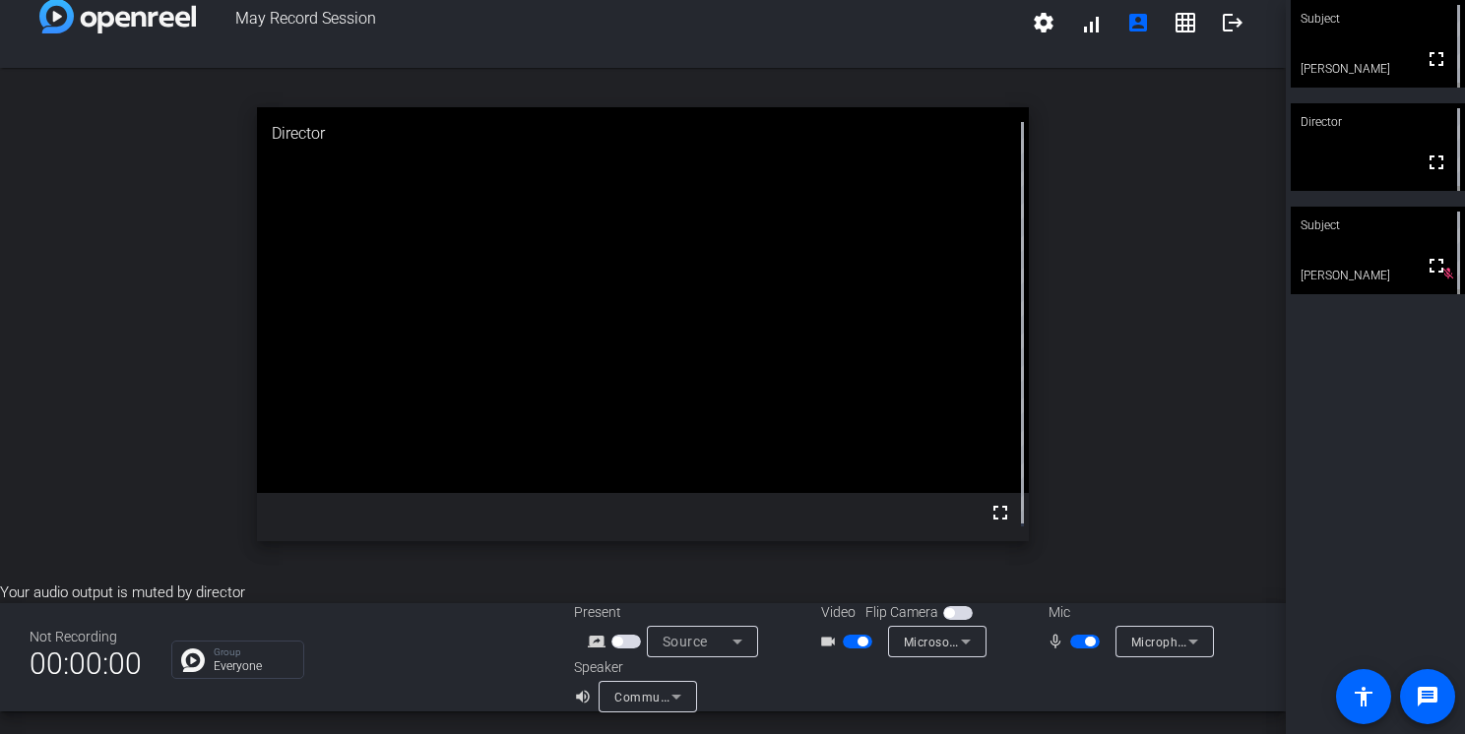
click at [952, 615] on span "button" at bounding box center [958, 613] width 30 height 14
click at [958, 615] on span "button" at bounding box center [963, 613] width 10 height 10
click at [952, 615] on span "button" at bounding box center [958, 613] width 30 height 14
click at [843, 640] on span "button" at bounding box center [858, 642] width 30 height 14
click at [1070, 640] on span "button" at bounding box center [1085, 642] width 30 height 14
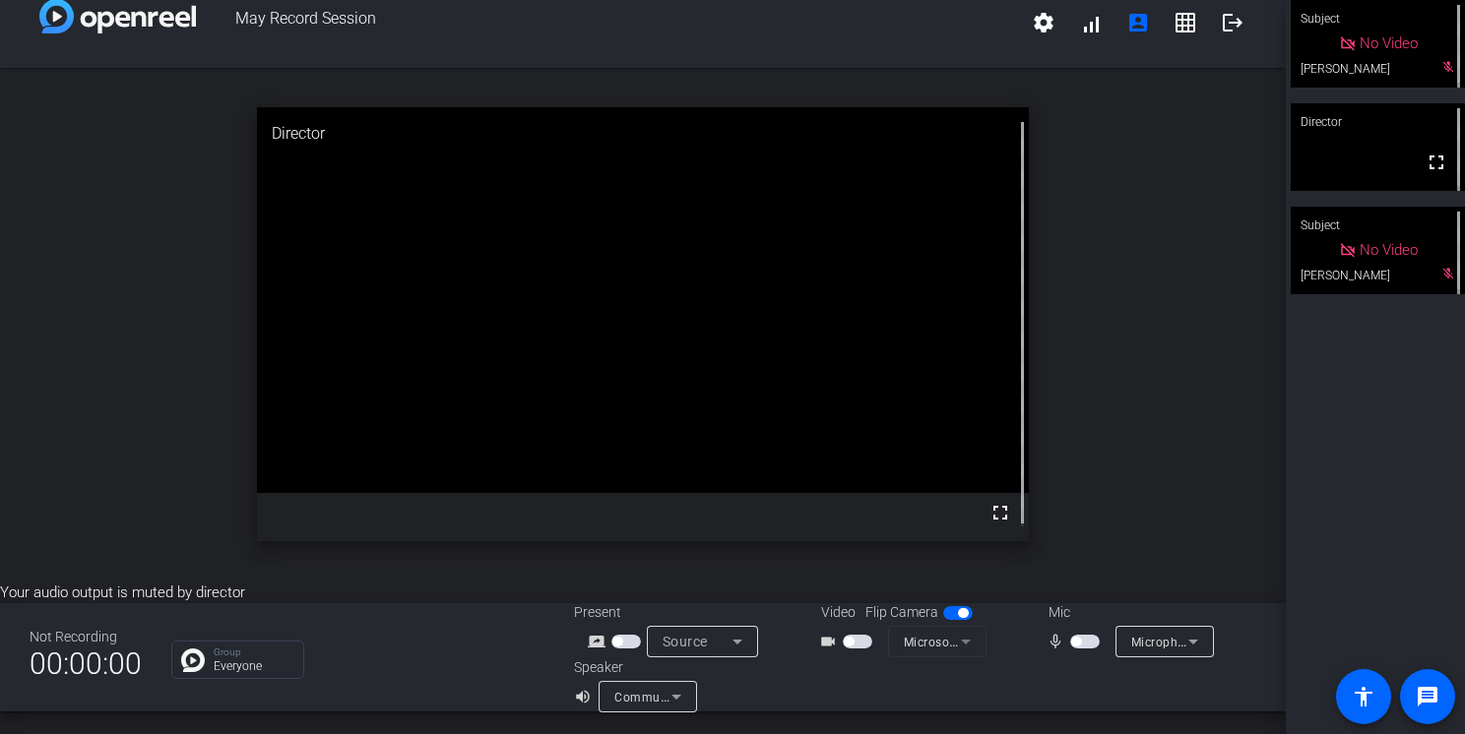
click at [1165, 505] on div "open_in_new Director fullscreen" at bounding box center [643, 325] width 1286 height 514
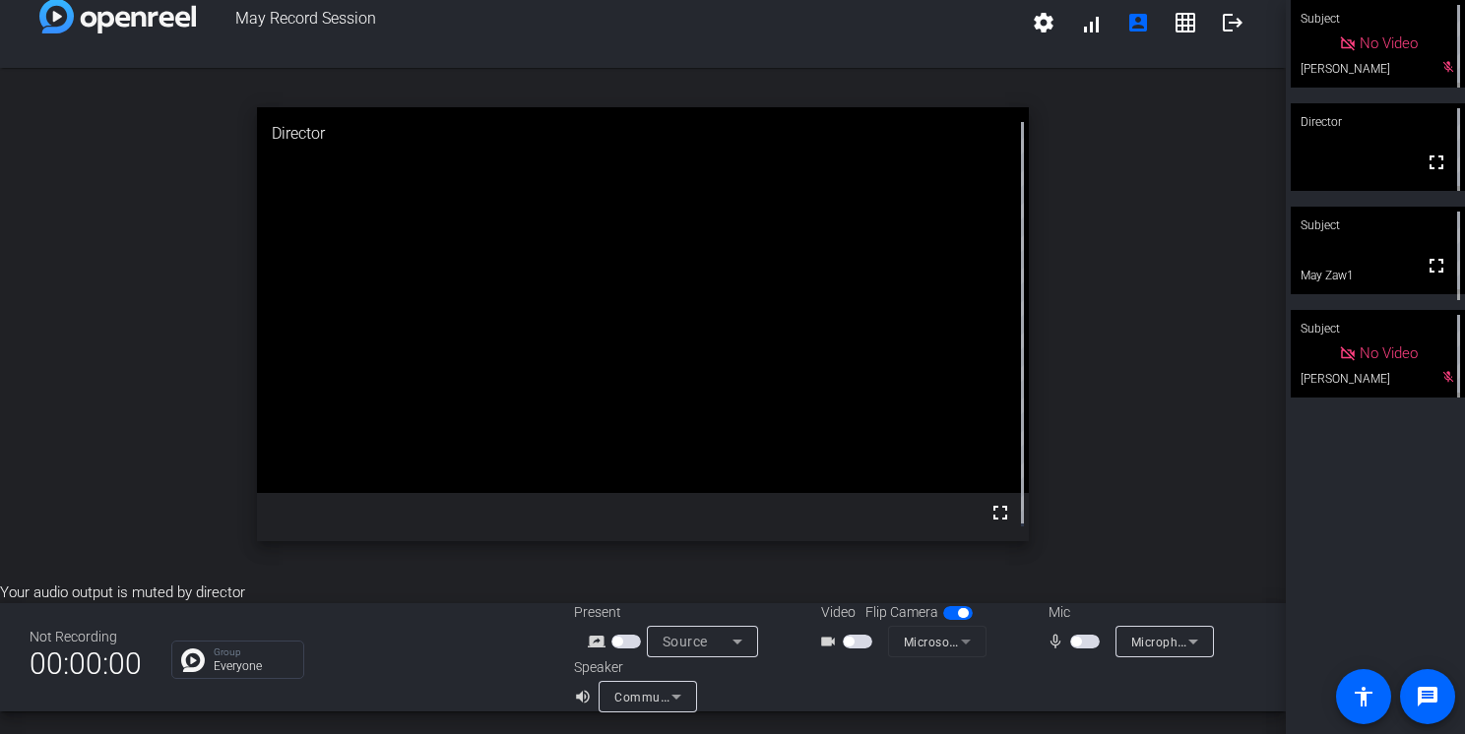
click at [1072, 642] on span "button" at bounding box center [1076, 642] width 10 height 10
click at [850, 644] on span "button" at bounding box center [858, 642] width 30 height 14
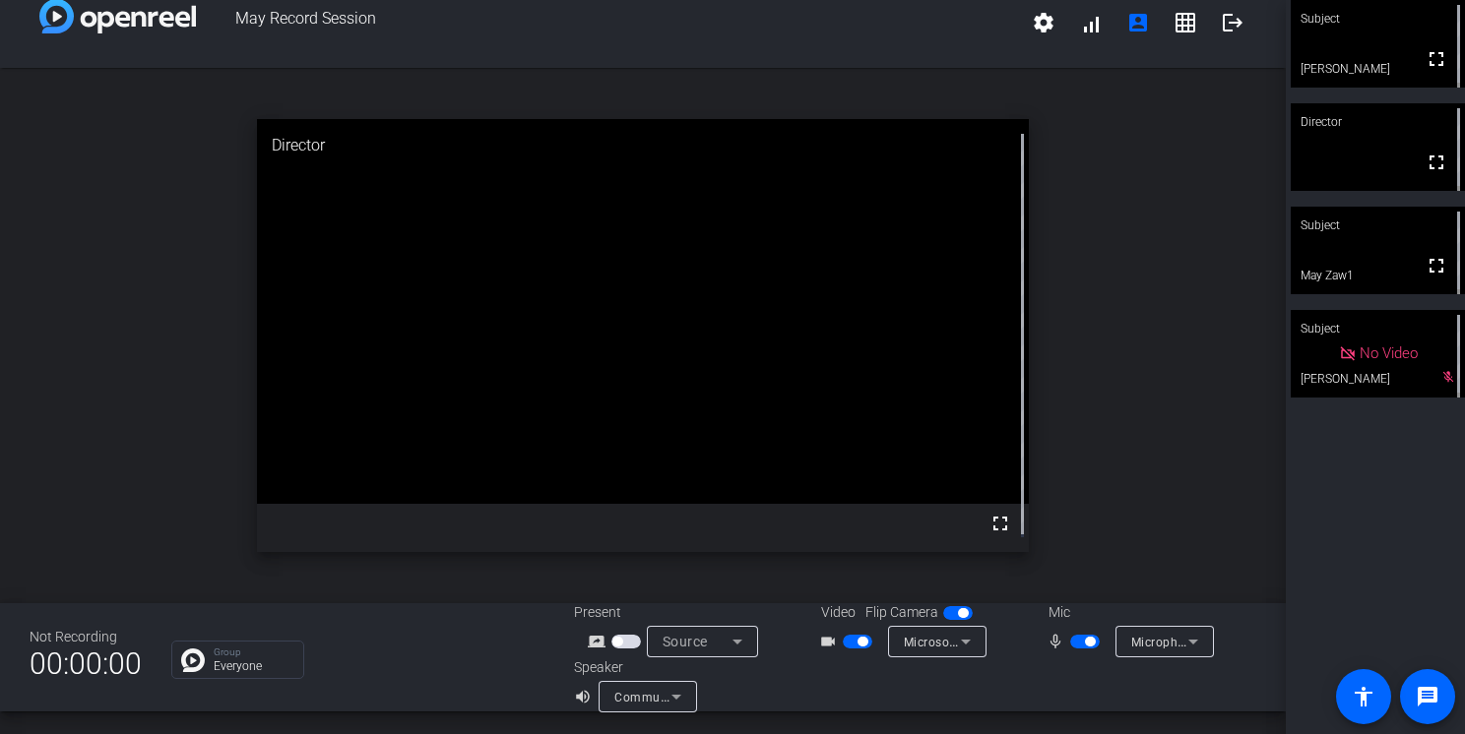
click at [848, 644] on span "button" at bounding box center [858, 642] width 30 height 14
click at [1070, 639] on span "button" at bounding box center [1085, 642] width 30 height 14
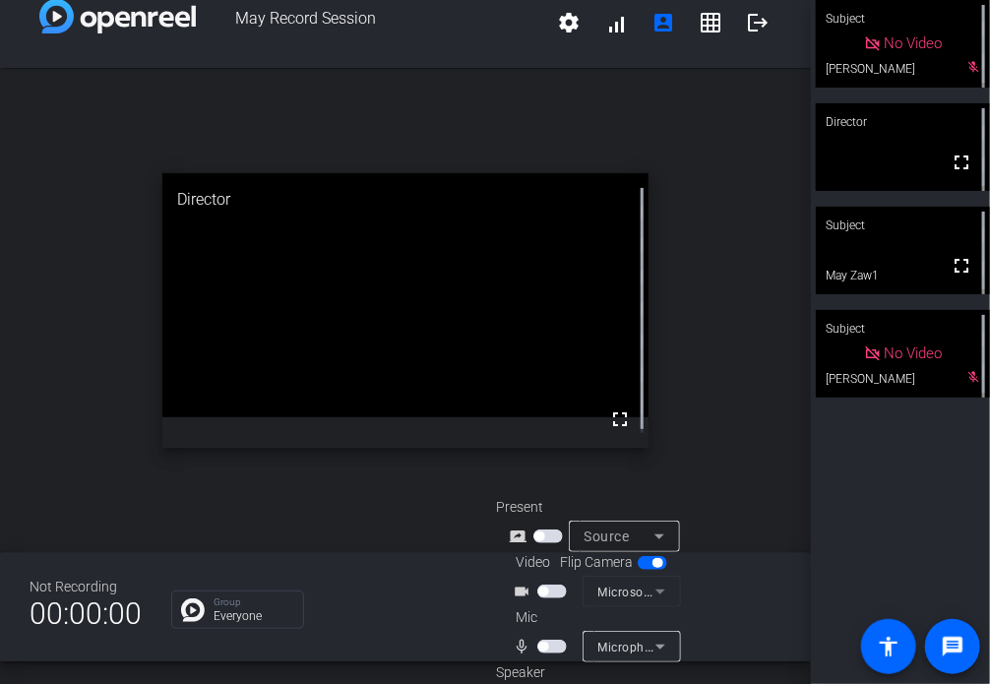
click at [419, 71] on div "open_in_new Director fullscreen" at bounding box center [405, 310] width 811 height 485
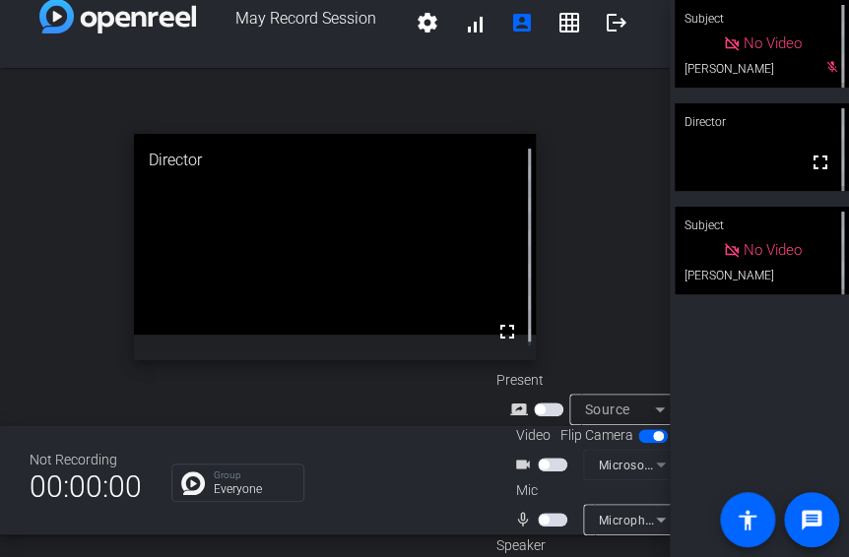
click at [753, 420] on div "Subject No Video [PERSON_NAME] mic_off_outline Director fullscreen Subject No V…" at bounding box center [758, 278] width 179 height 557
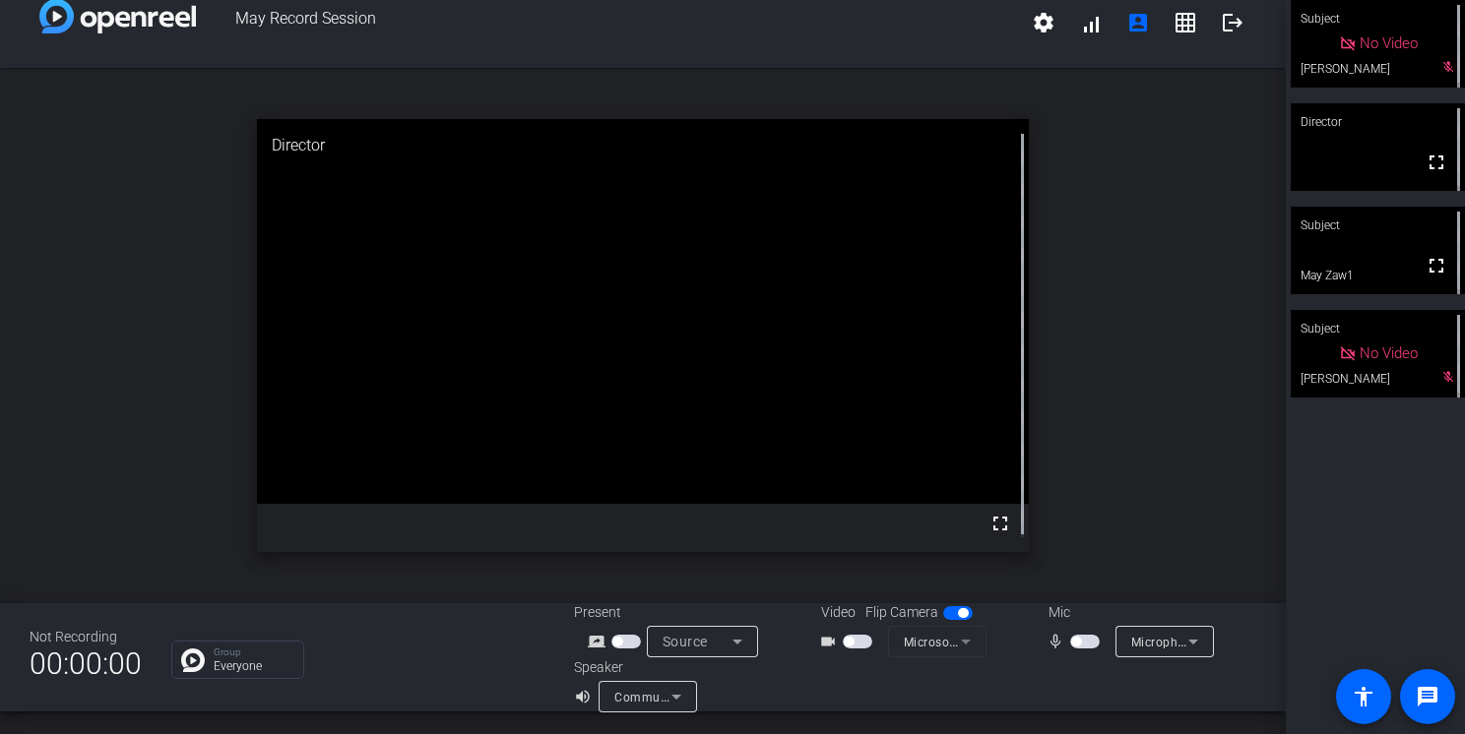
click at [1070, 647] on span "button" at bounding box center [1085, 642] width 30 height 14
